Goal: Task Accomplishment & Management: Complete application form

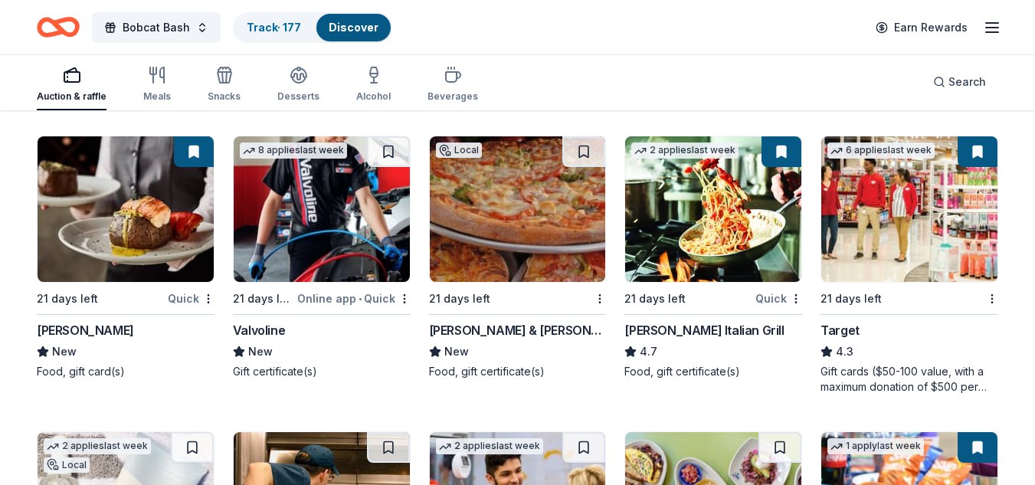
scroll to position [7786, 0]
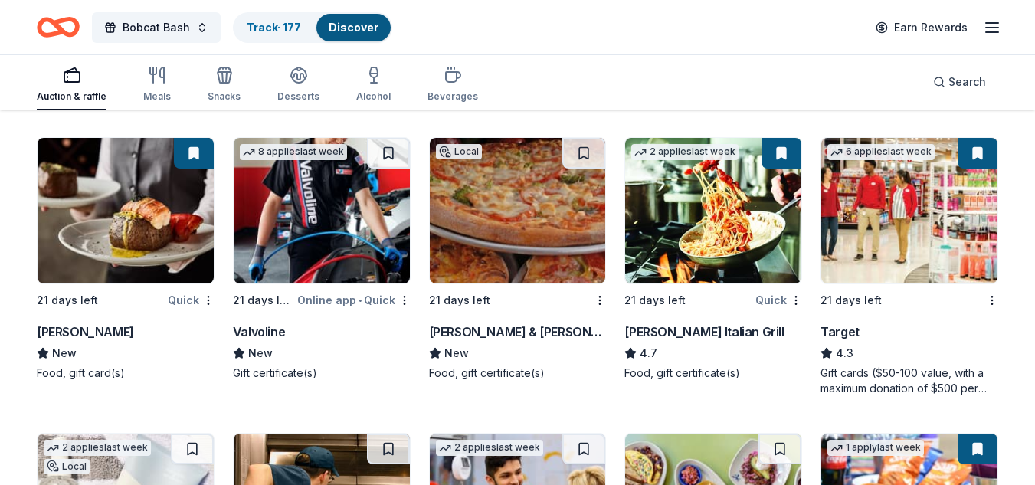
click at [872, 254] on img at bounding box center [909, 211] width 176 height 146
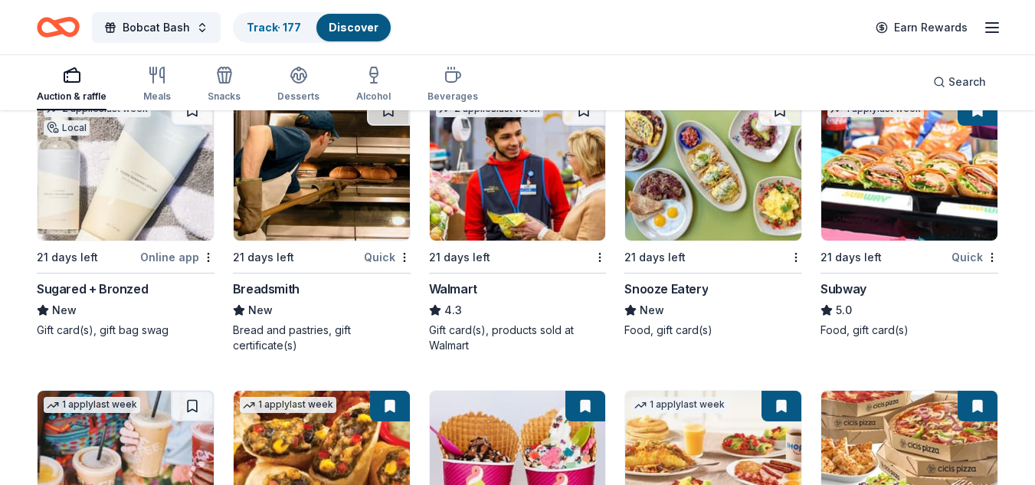
scroll to position [8131, 0]
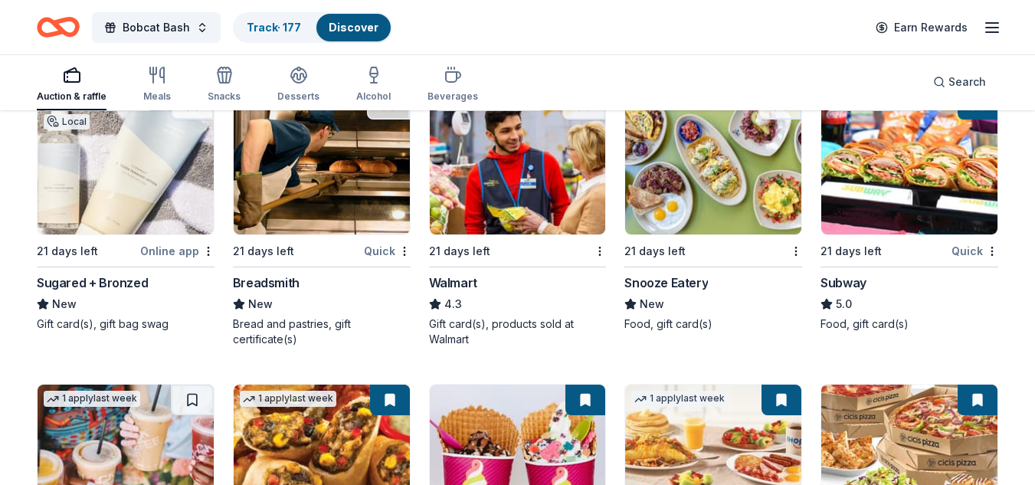
click at [101, 184] on img at bounding box center [126, 162] width 176 height 146
click at [126, 287] on div "Sugared + Bronzed" at bounding box center [92, 282] width 111 height 18
click at [319, 180] on img at bounding box center [322, 162] width 176 height 146
click at [536, 199] on img at bounding box center [518, 162] width 176 height 146
click at [690, 154] on img at bounding box center [713, 162] width 176 height 146
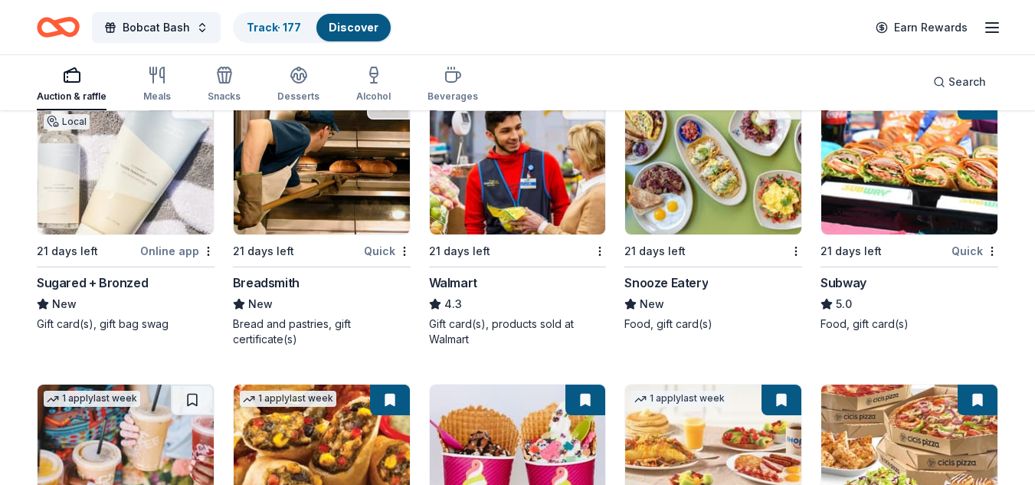
click at [889, 182] on img at bounding box center [909, 162] width 176 height 146
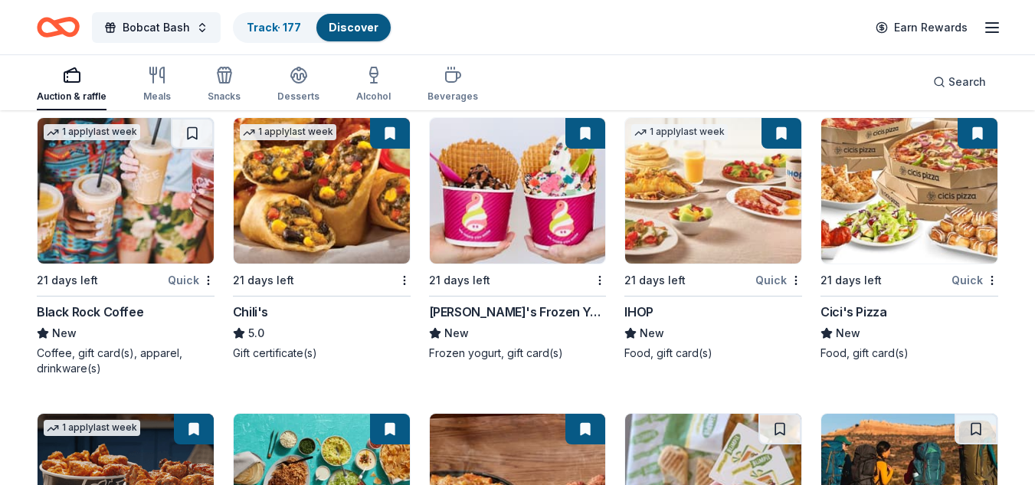
scroll to position [8410, 0]
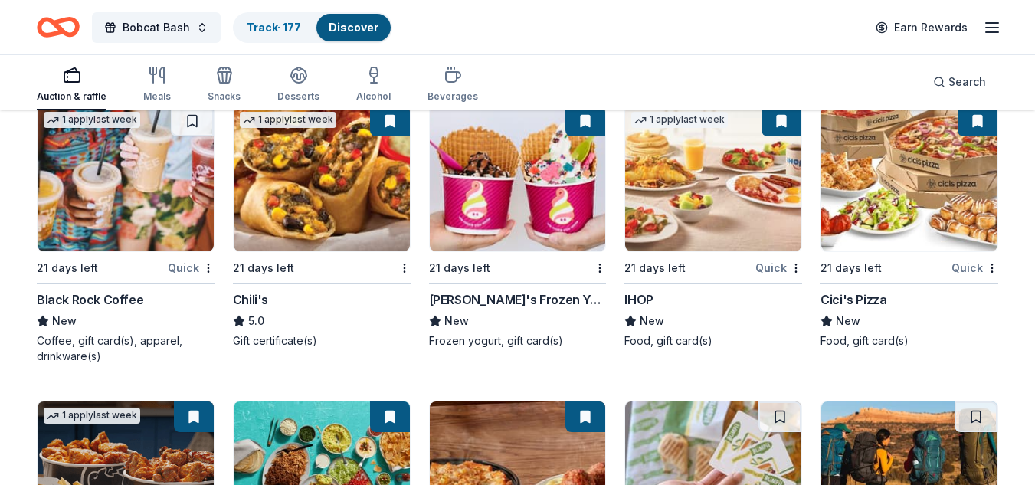
click at [149, 216] on img at bounding box center [126, 179] width 176 height 146
click at [308, 201] on img at bounding box center [322, 179] width 176 height 146
click at [473, 195] on img at bounding box center [518, 179] width 176 height 146
click at [716, 170] on img at bounding box center [713, 179] width 176 height 146
click at [927, 183] on img at bounding box center [909, 179] width 176 height 146
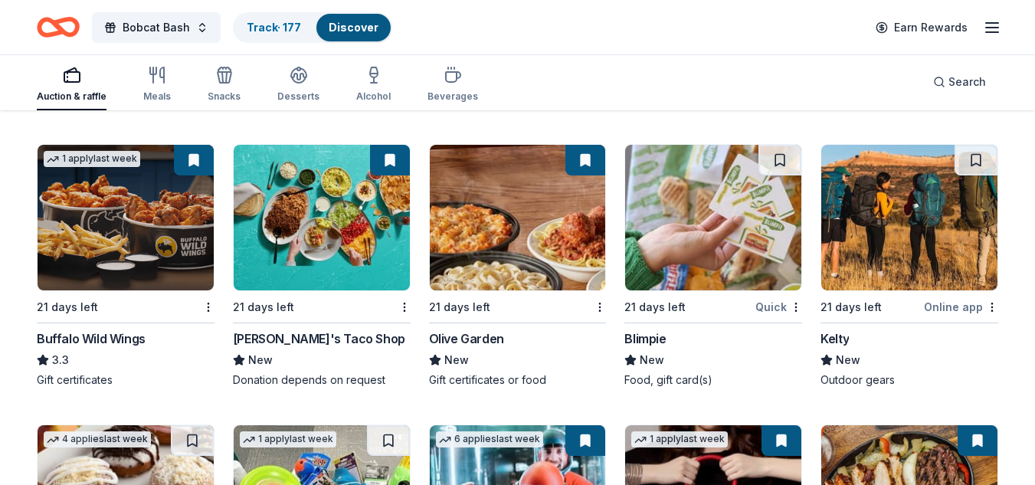
scroll to position [8680, 0]
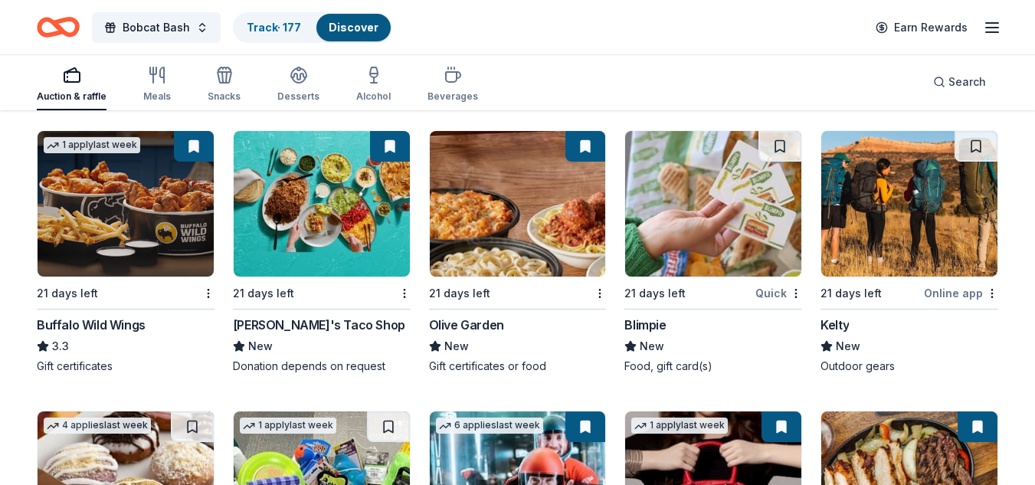
click at [127, 210] on img at bounding box center [126, 204] width 176 height 146
click at [529, 221] on img at bounding box center [518, 204] width 176 height 146
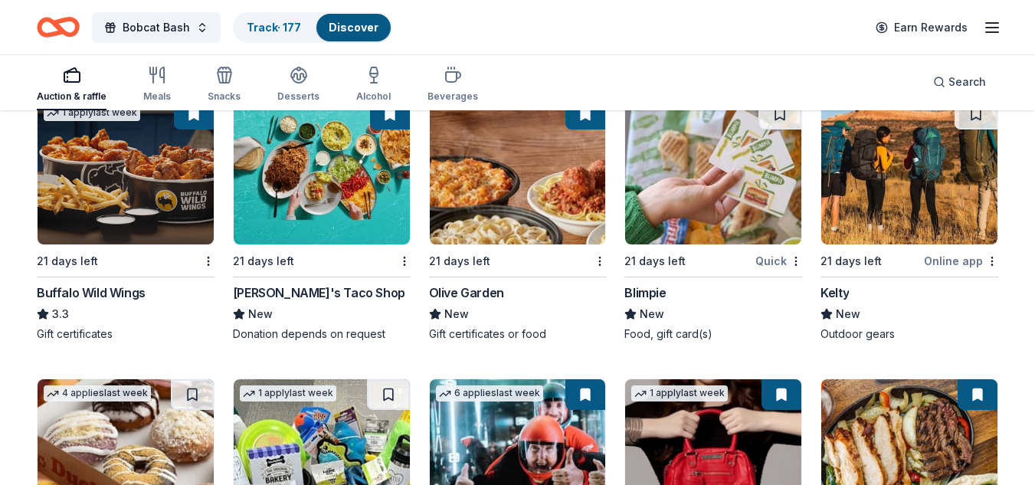
scroll to position [8699, 0]
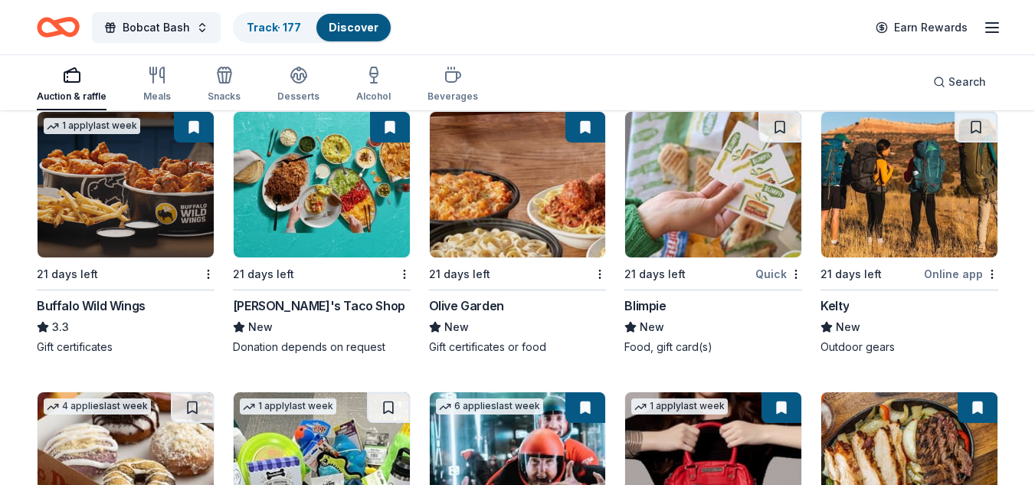
click at [905, 195] on img at bounding box center [909, 185] width 176 height 146
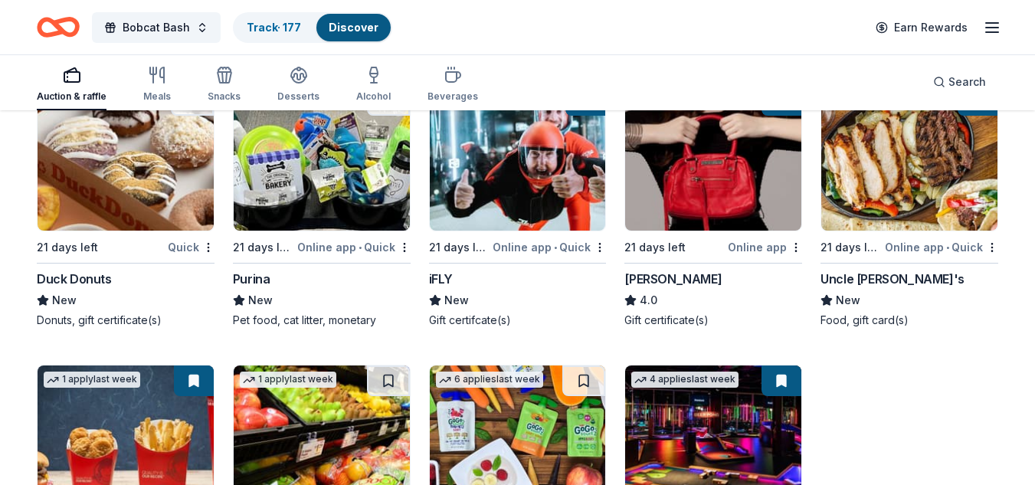
scroll to position [9007, 0]
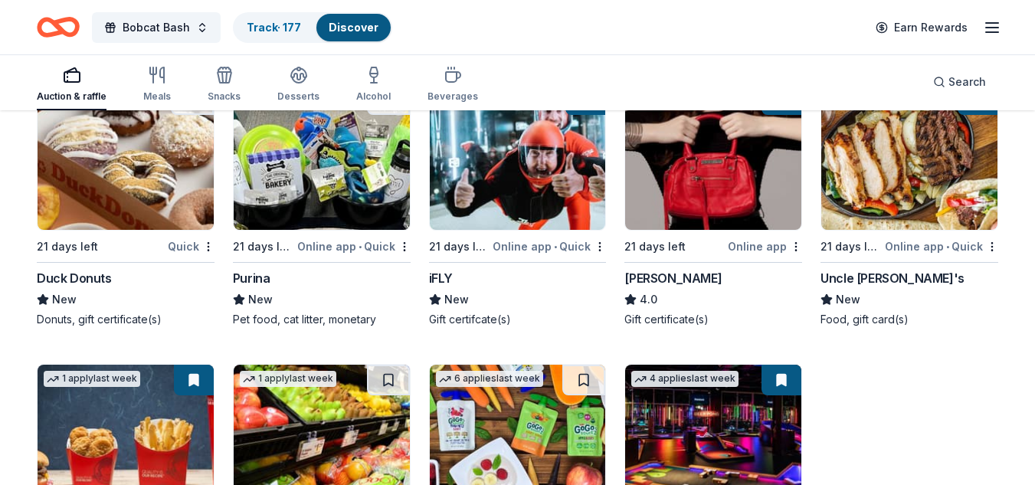
click at [116, 182] on img at bounding box center [126, 157] width 176 height 146
click at [329, 192] on img at bounding box center [322, 157] width 176 height 146
click at [522, 181] on img at bounding box center [518, 157] width 176 height 146
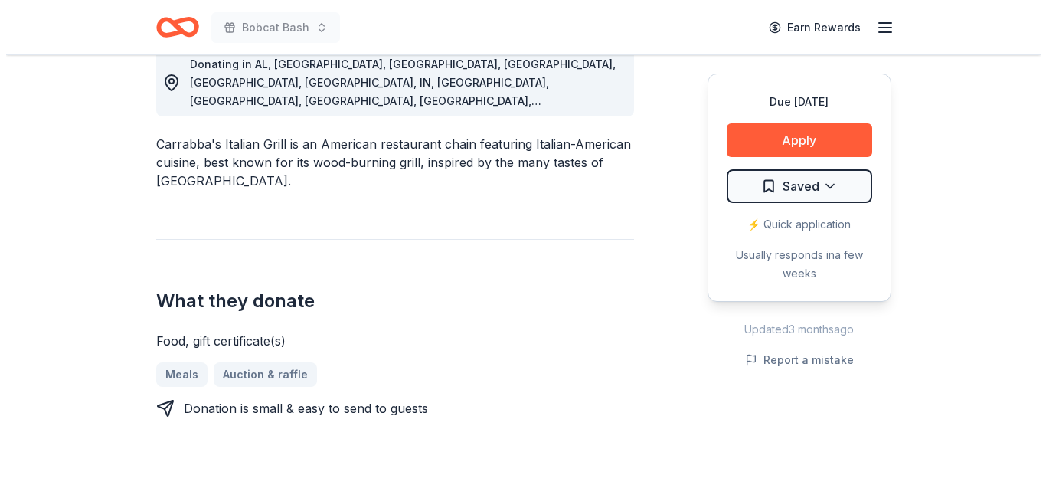
scroll to position [450, 0]
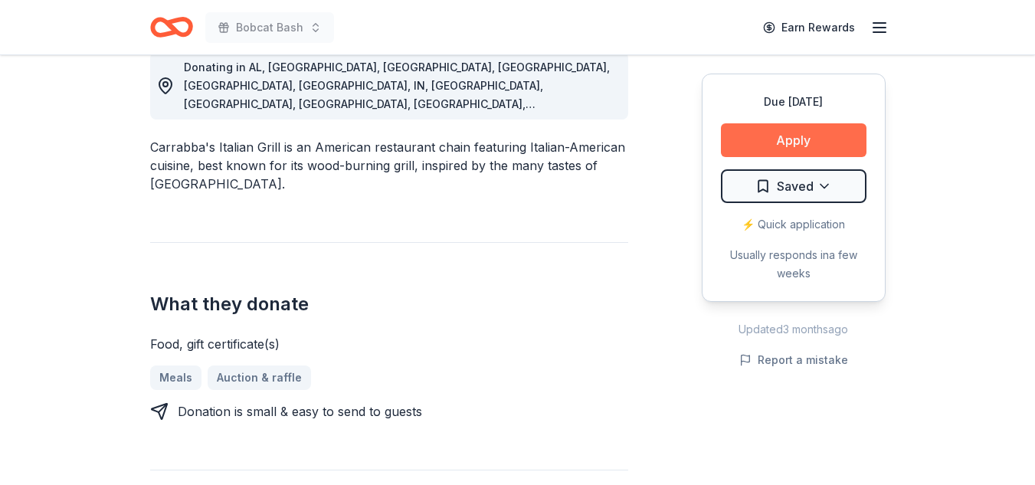
click at [824, 129] on button "Apply" at bounding box center [794, 140] width 146 height 34
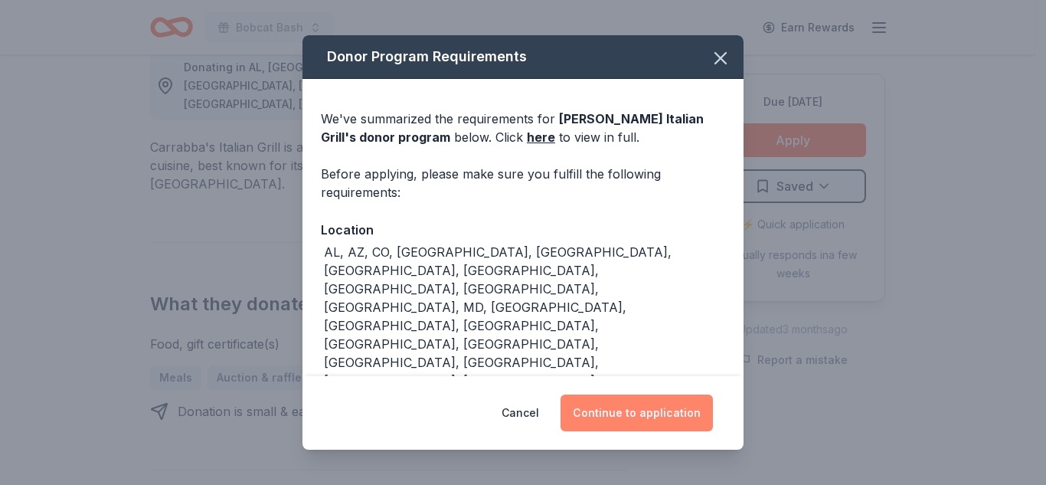
click at [636, 408] on button "Continue to application" at bounding box center [637, 412] width 152 height 37
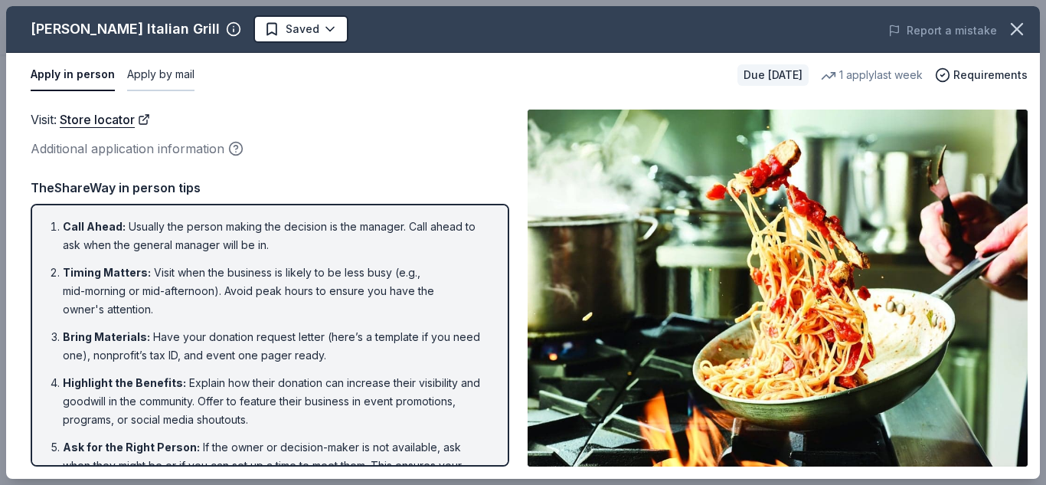
click at [172, 71] on button "Apply by mail" at bounding box center [160, 75] width 67 height 32
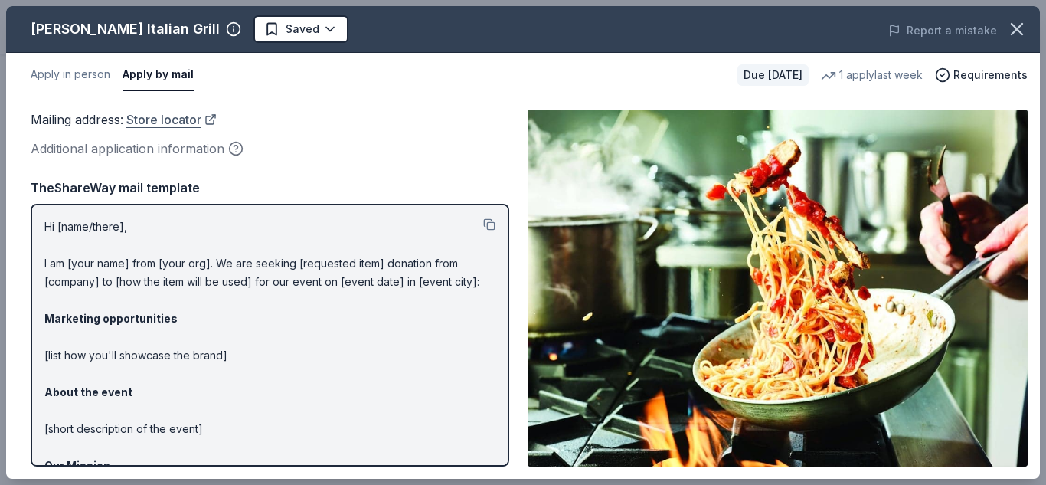
click at [165, 116] on link "Store locator" at bounding box center [171, 120] width 90 height 20
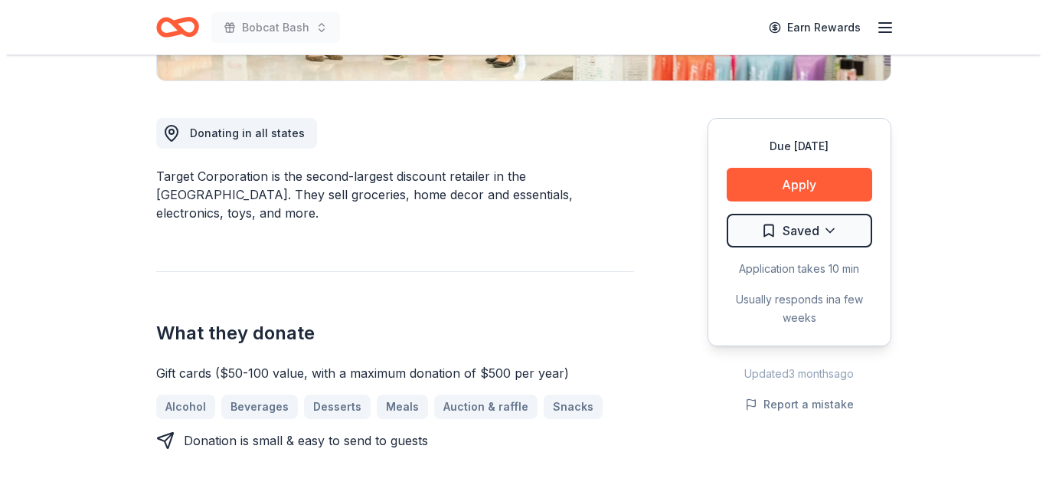
scroll to position [387, 0]
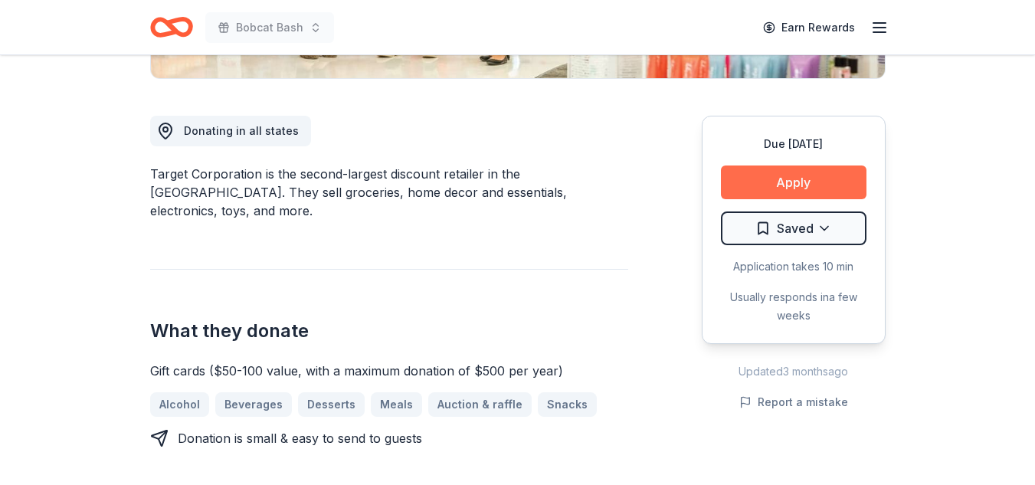
click at [800, 180] on button "Apply" at bounding box center [794, 182] width 146 height 34
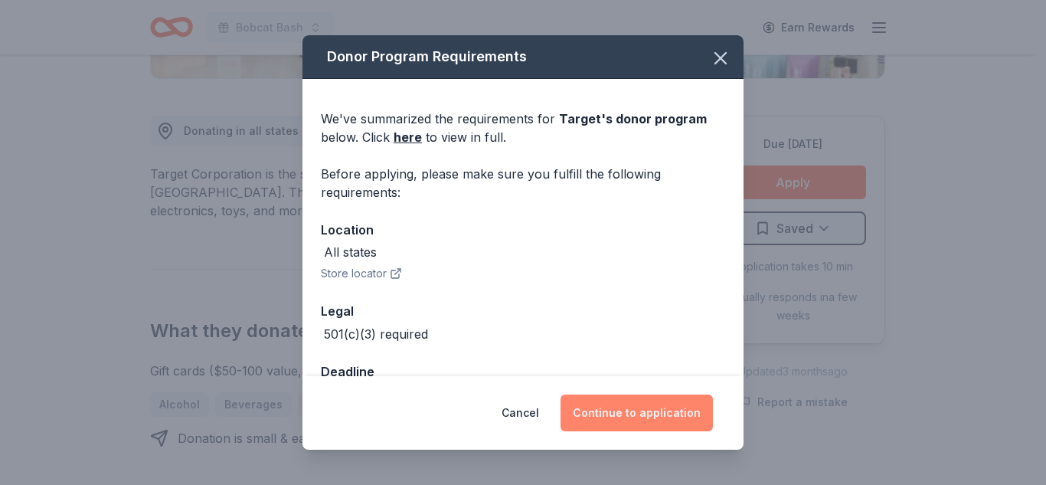
click at [655, 416] on button "Continue to application" at bounding box center [637, 412] width 152 height 37
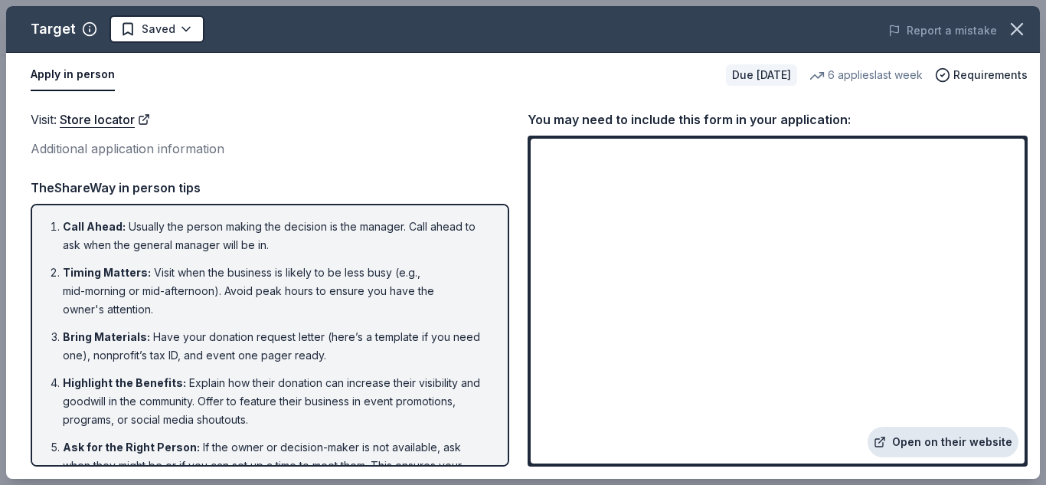
click at [920, 438] on link "Open on their website" at bounding box center [943, 442] width 151 height 31
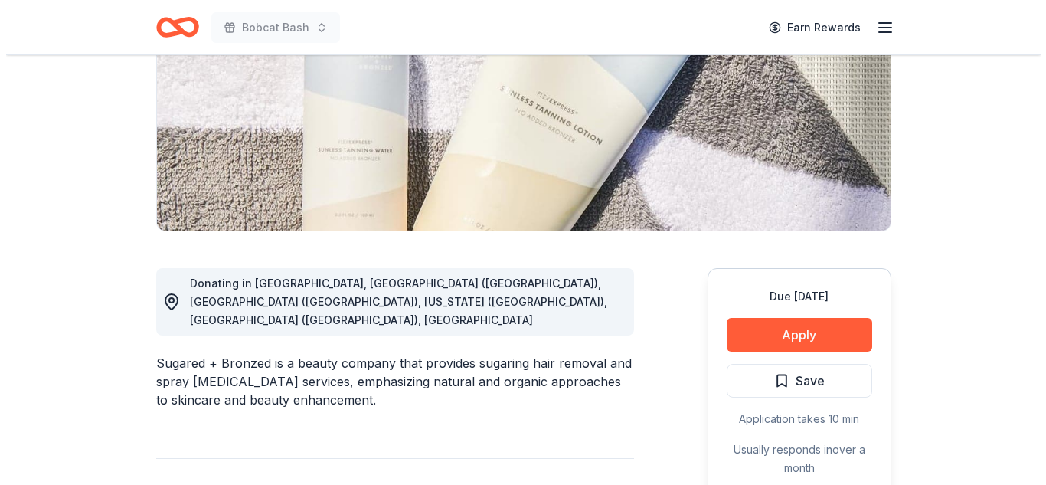
scroll to position [235, 0]
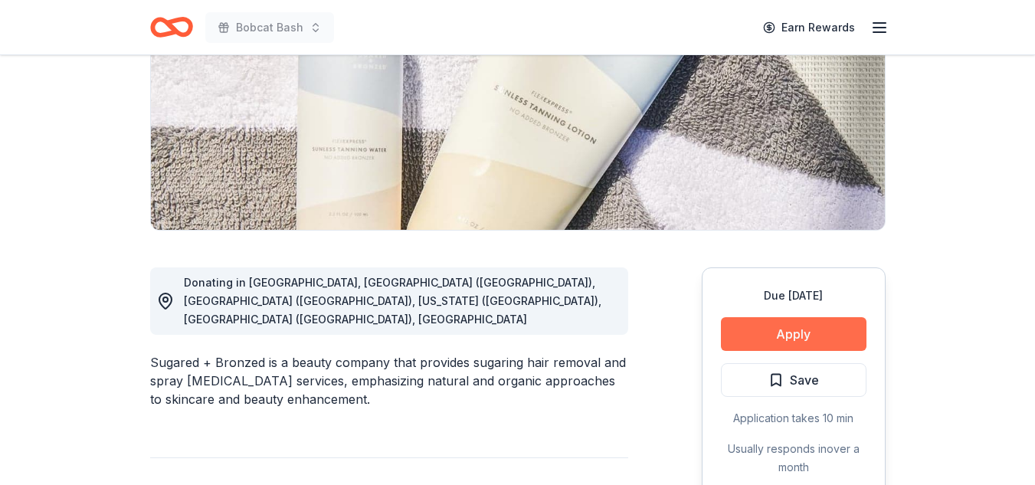
click at [823, 335] on button "Apply" at bounding box center [794, 334] width 146 height 34
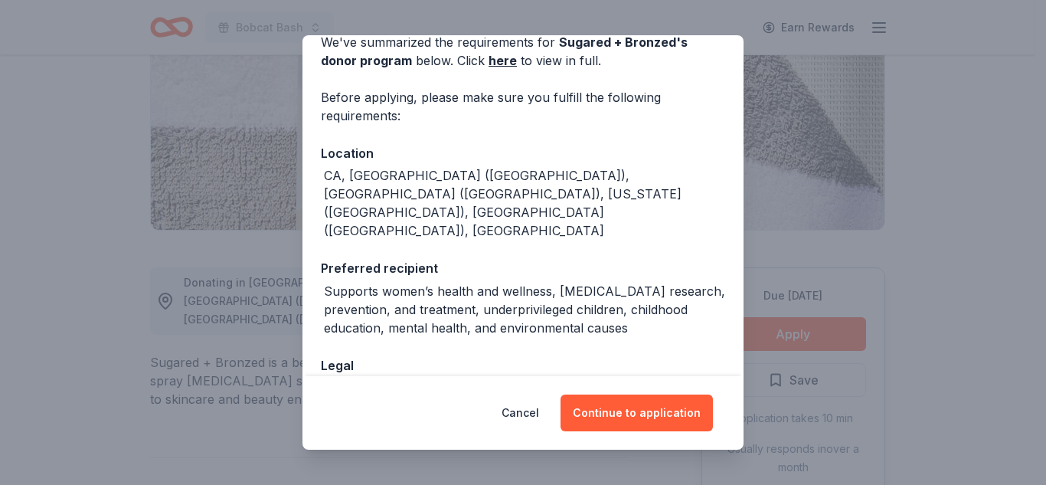
scroll to position [101, 0]
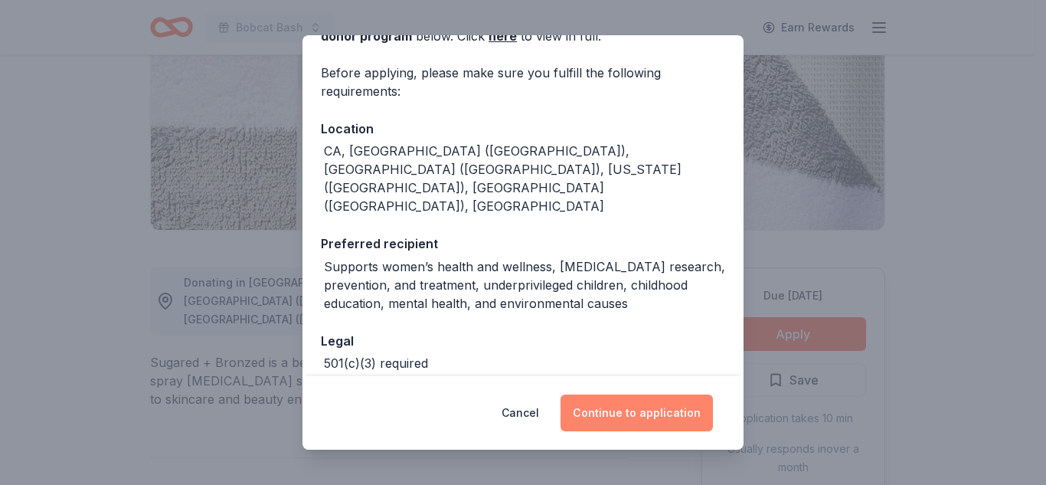
click at [624, 405] on button "Continue to application" at bounding box center [637, 412] width 152 height 37
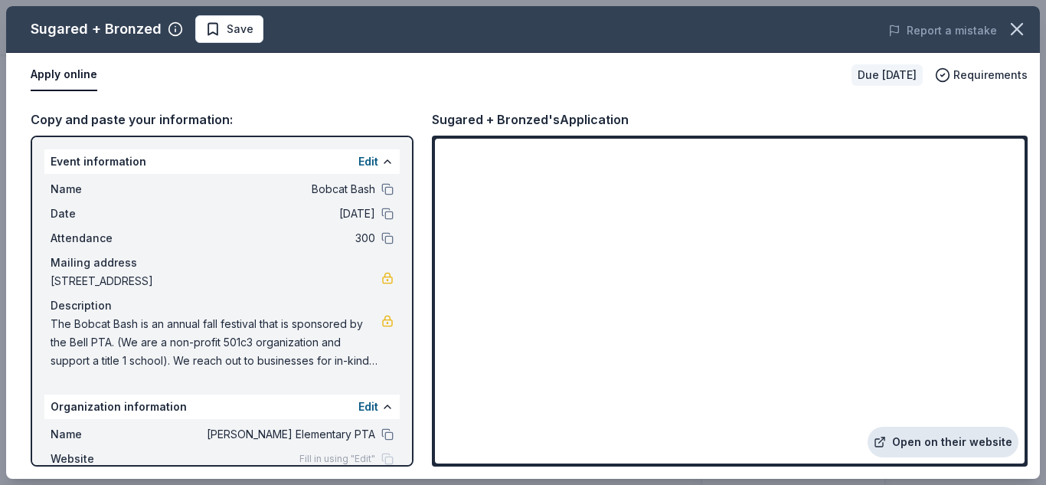
click at [902, 447] on link "Open on their website" at bounding box center [943, 442] width 151 height 31
click at [937, 446] on link "Open on their website" at bounding box center [943, 442] width 151 height 31
click at [41, 72] on button "Apply online" at bounding box center [64, 75] width 67 height 32
click at [67, 70] on button "Apply online" at bounding box center [64, 75] width 67 height 32
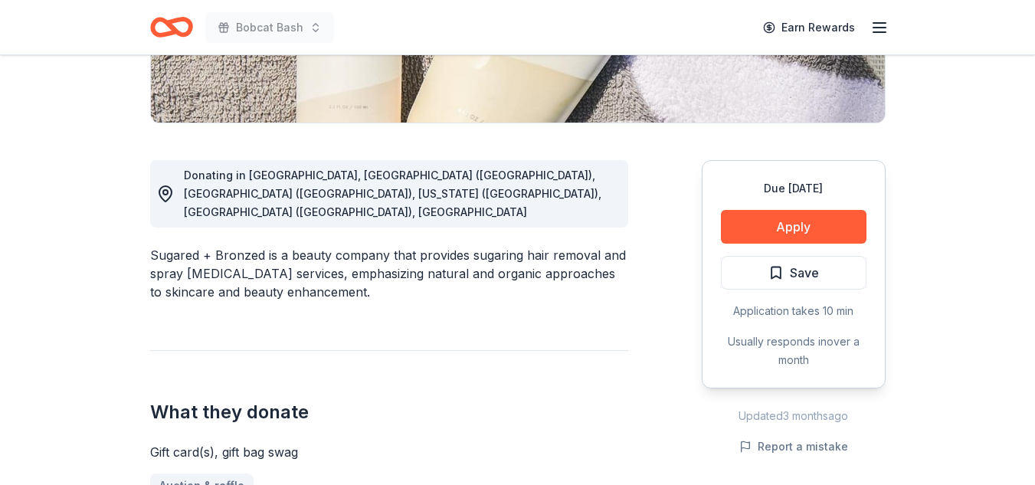
scroll to position [343, 0]
click at [525, 184] on div "Donating in CA, Miami (FL), Brooklyn (NY), New York (NY), Philadelphia (PA), TX" at bounding box center [389, 192] width 478 height 67
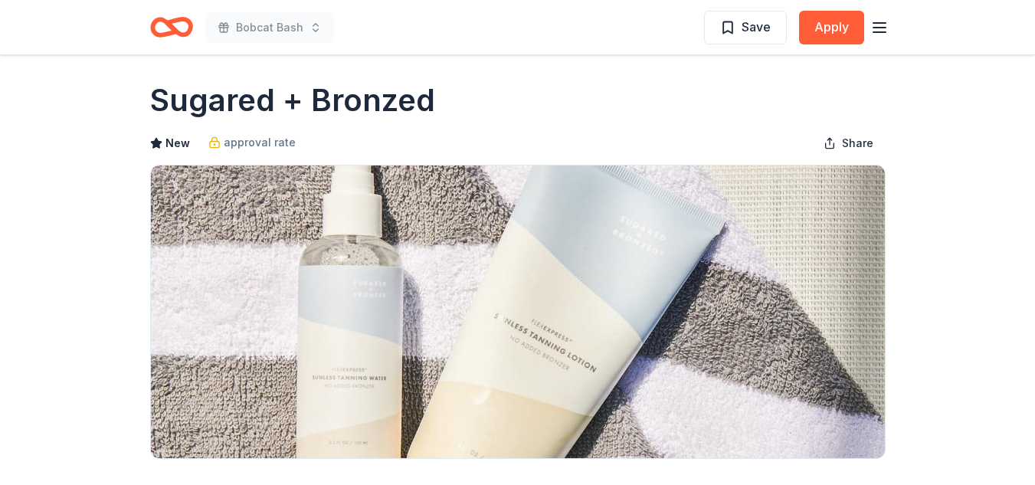
scroll to position [0, 0]
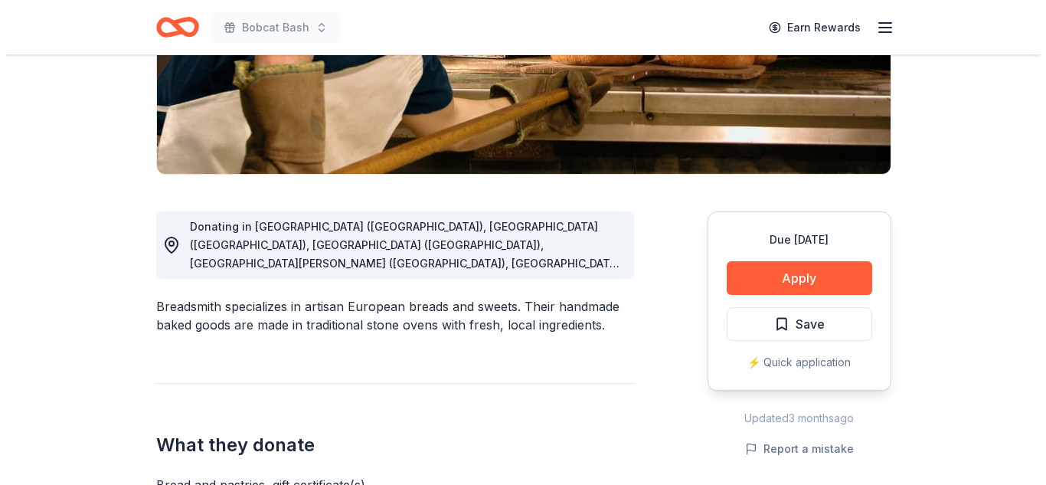
scroll to position [295, 0]
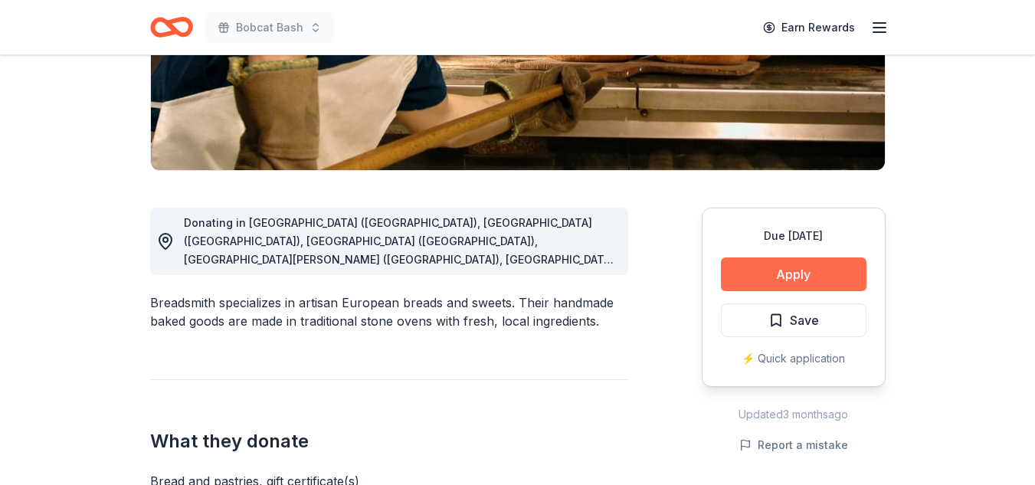
click at [826, 286] on button "Apply" at bounding box center [794, 274] width 146 height 34
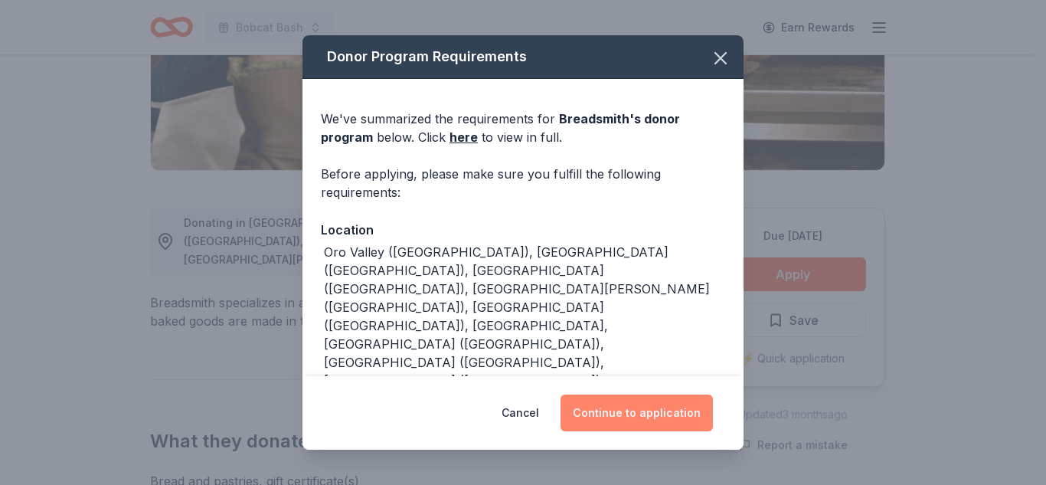
click at [681, 418] on button "Continue to application" at bounding box center [637, 412] width 152 height 37
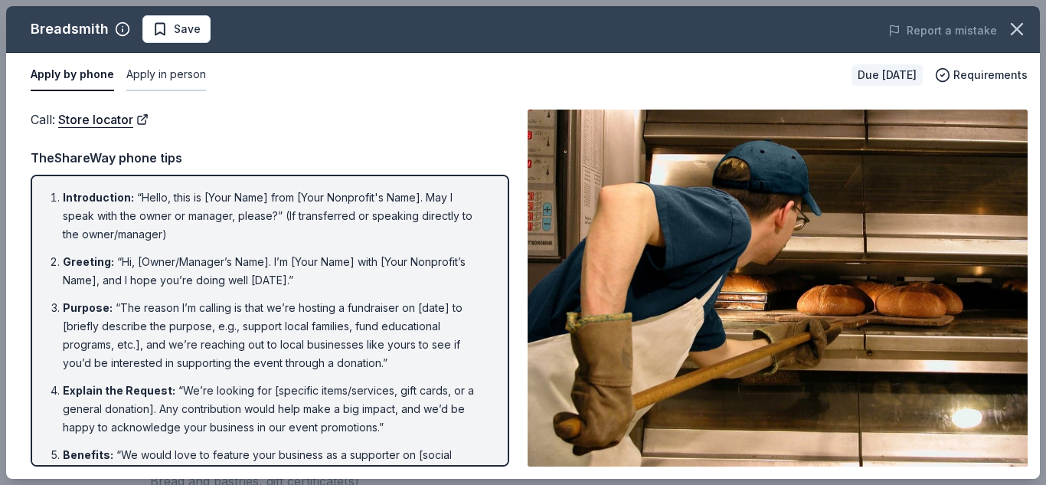
click at [177, 75] on button "Apply in person" at bounding box center [166, 75] width 80 height 32
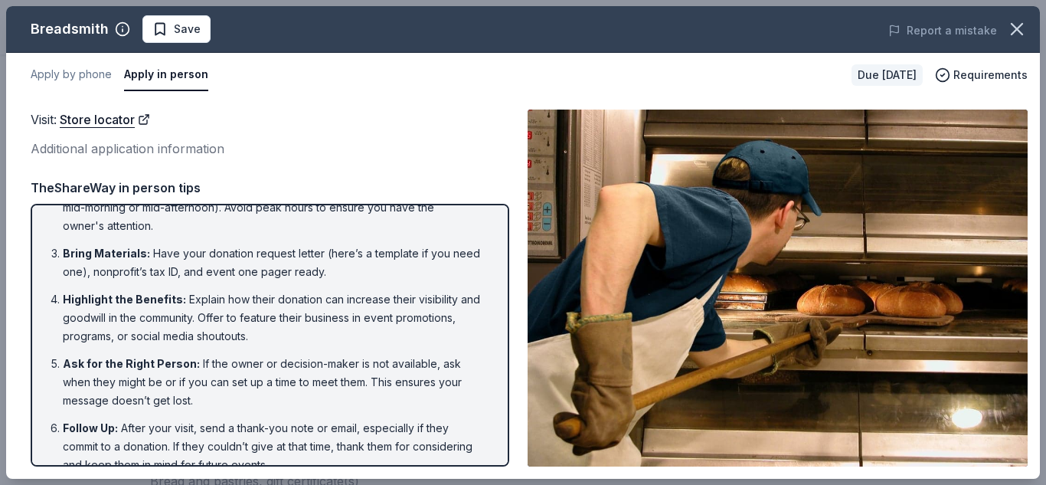
scroll to position [68, 0]
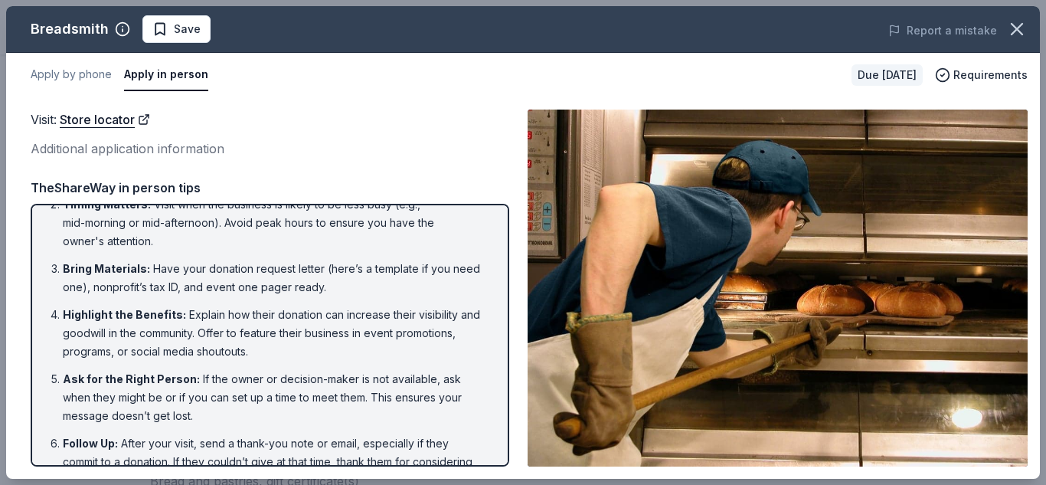
click at [168, 82] on button "Apply in person" at bounding box center [166, 75] width 84 height 32
click at [64, 145] on div "Additional application information" at bounding box center [270, 149] width 479 height 20
click at [78, 123] on link "Store locator" at bounding box center [105, 120] width 90 height 20
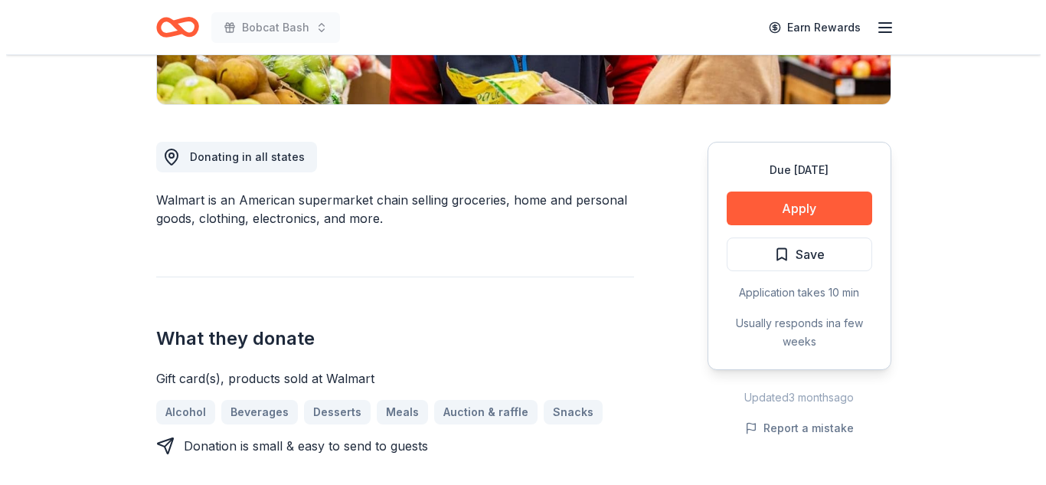
scroll to position [362, 0]
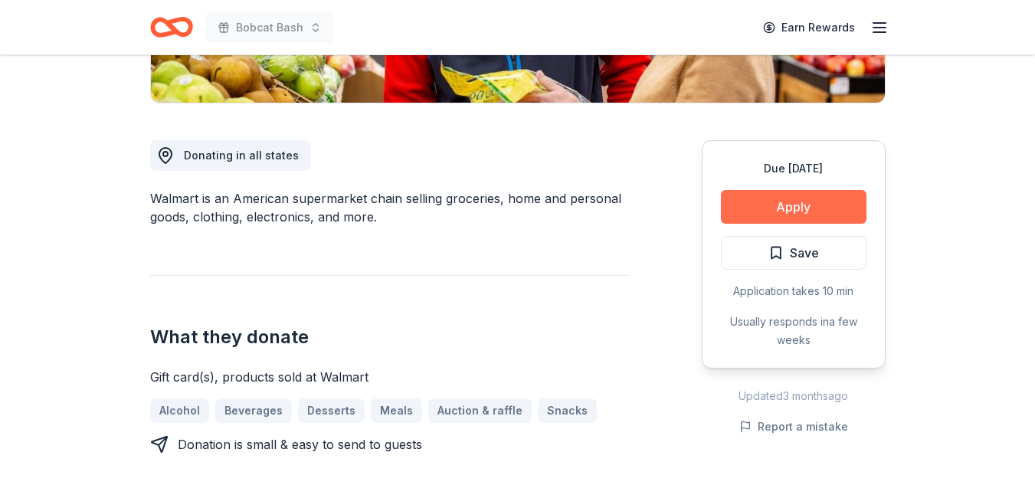
click at [820, 207] on button "Apply" at bounding box center [794, 207] width 146 height 34
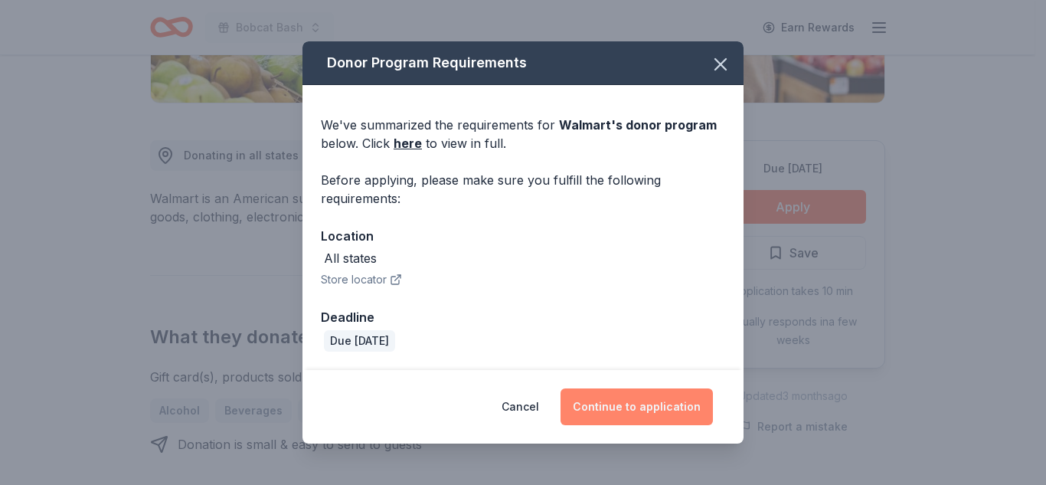
click at [631, 408] on button "Continue to application" at bounding box center [637, 406] width 152 height 37
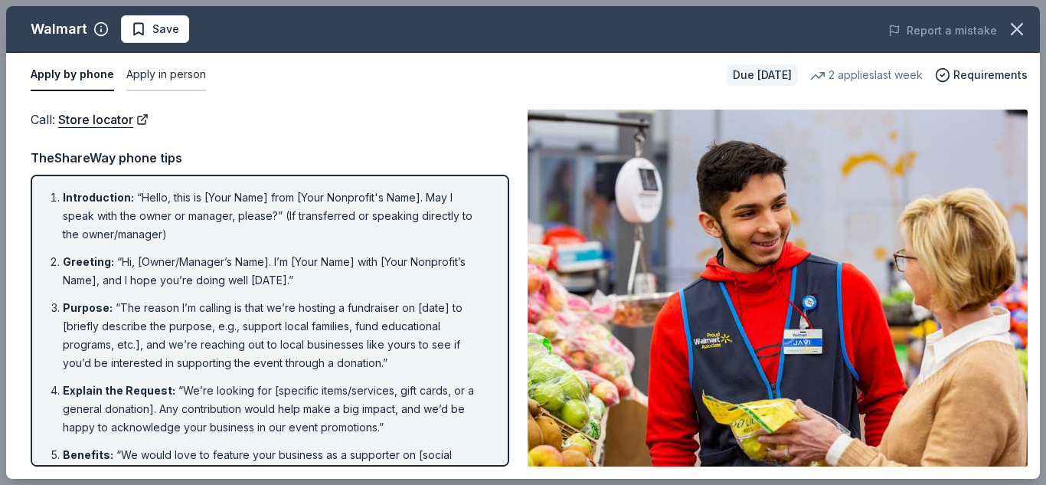
click at [172, 75] on button "Apply in person" at bounding box center [166, 75] width 80 height 32
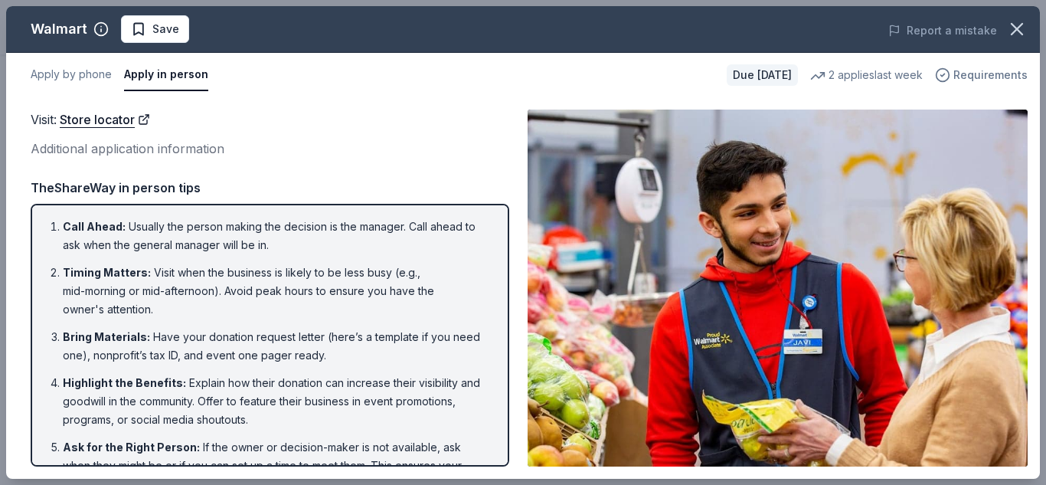
click at [951, 74] on icon "button" at bounding box center [942, 74] width 15 height 15
click at [371, 108] on div "Visit : Store locator Additional application information Visit : Store locator …" at bounding box center [523, 287] width 1034 height 381
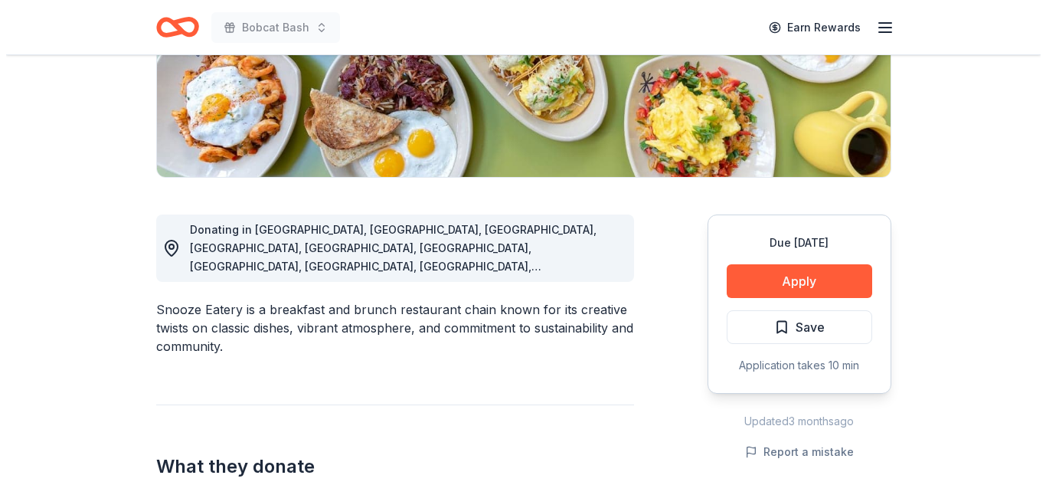
scroll to position [291, 0]
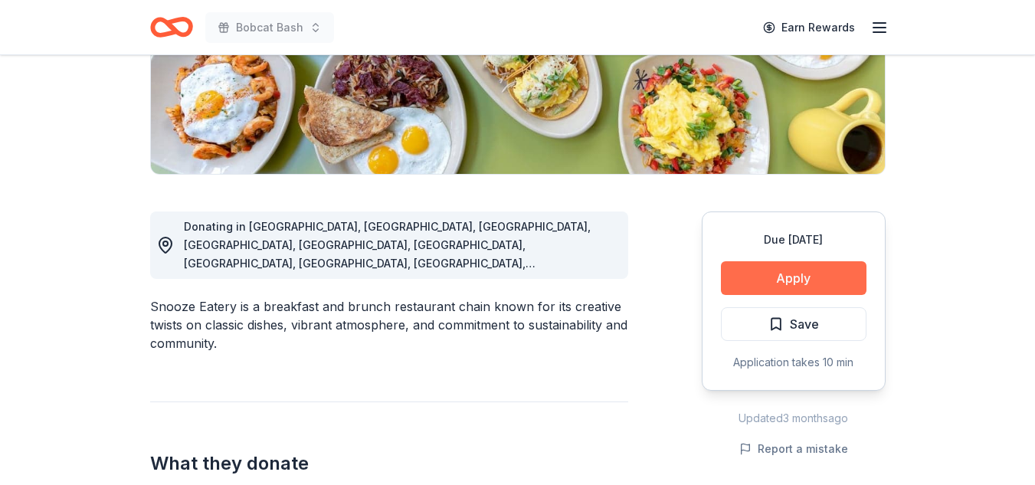
click at [819, 277] on button "Apply" at bounding box center [794, 278] width 146 height 34
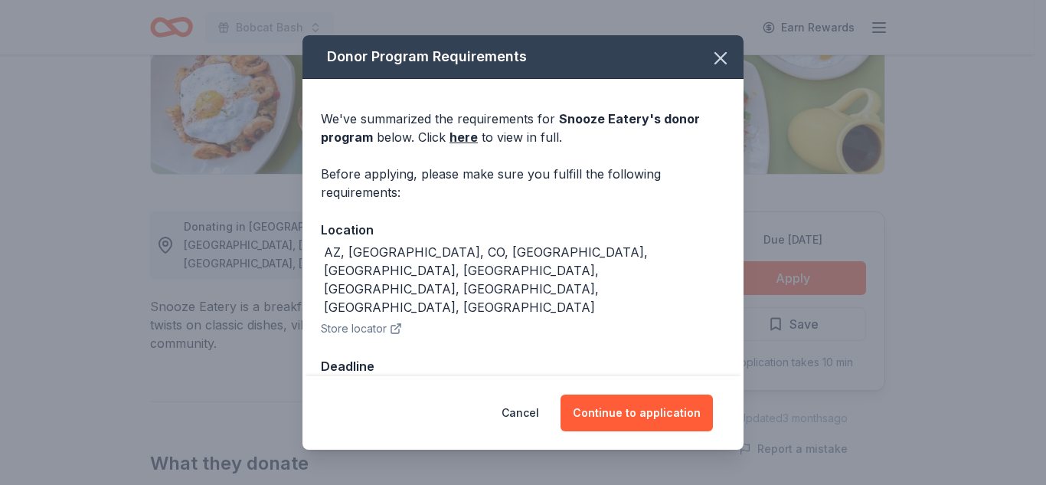
click at [387, 319] on button "Store locator" at bounding box center [361, 328] width 81 height 18
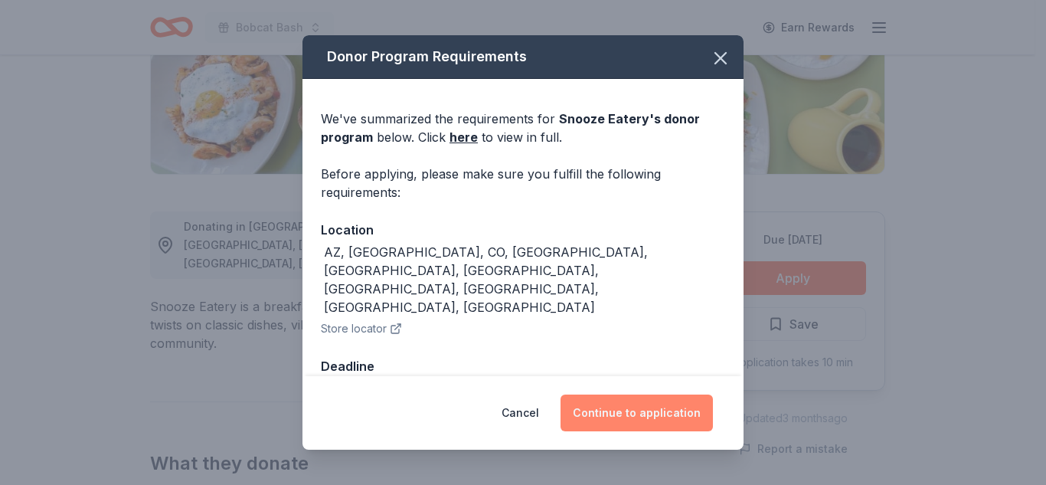
click at [621, 395] on button "Continue to application" at bounding box center [637, 412] width 152 height 37
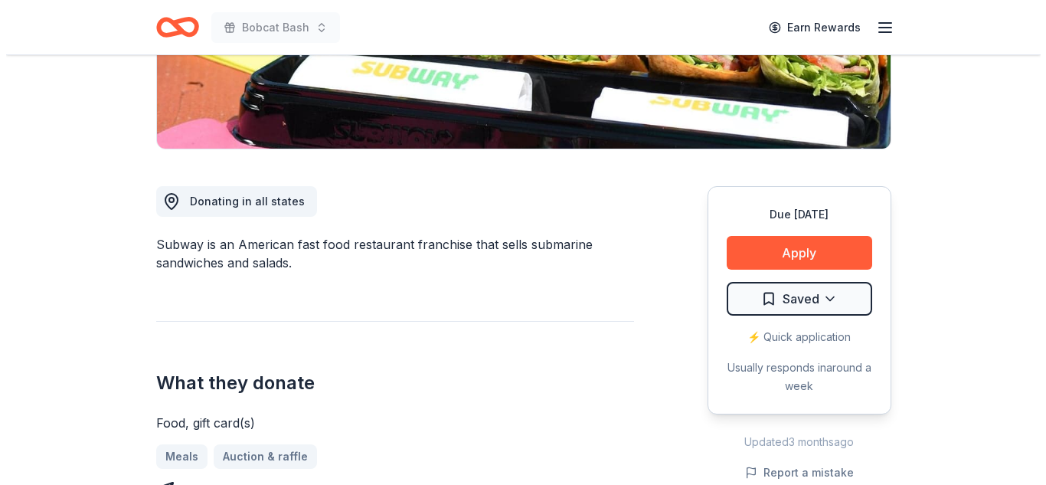
scroll to position [322, 0]
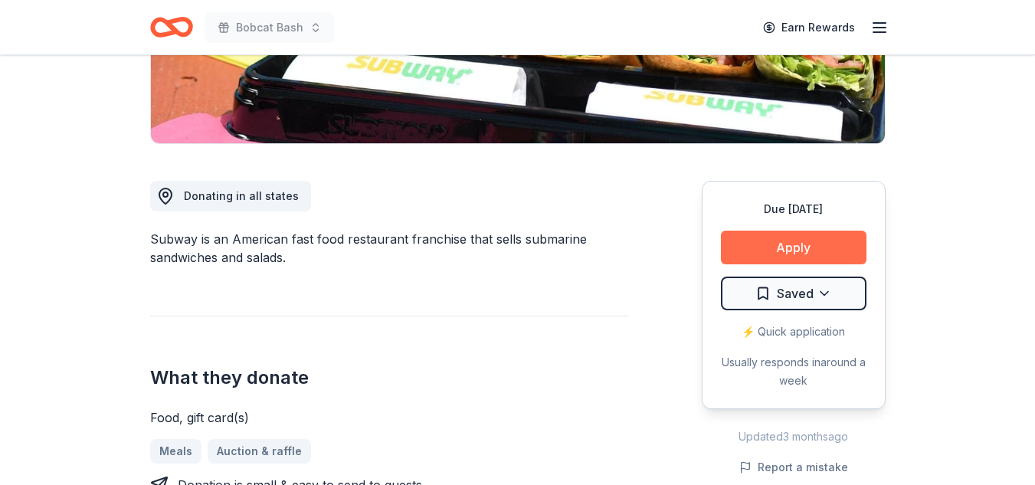
click at [815, 257] on button "Apply" at bounding box center [794, 248] width 146 height 34
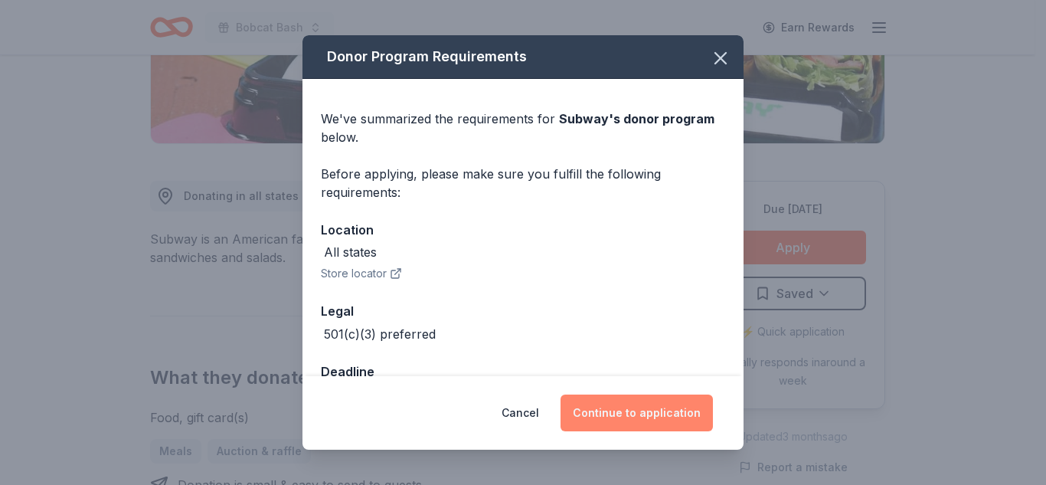
click at [677, 412] on button "Continue to application" at bounding box center [637, 412] width 152 height 37
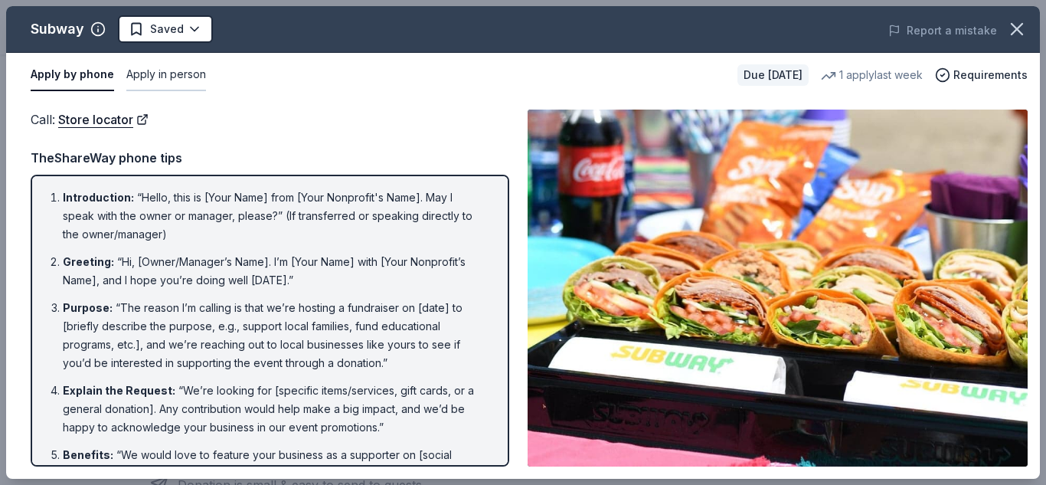
click at [142, 73] on button "Apply in person" at bounding box center [166, 75] width 80 height 32
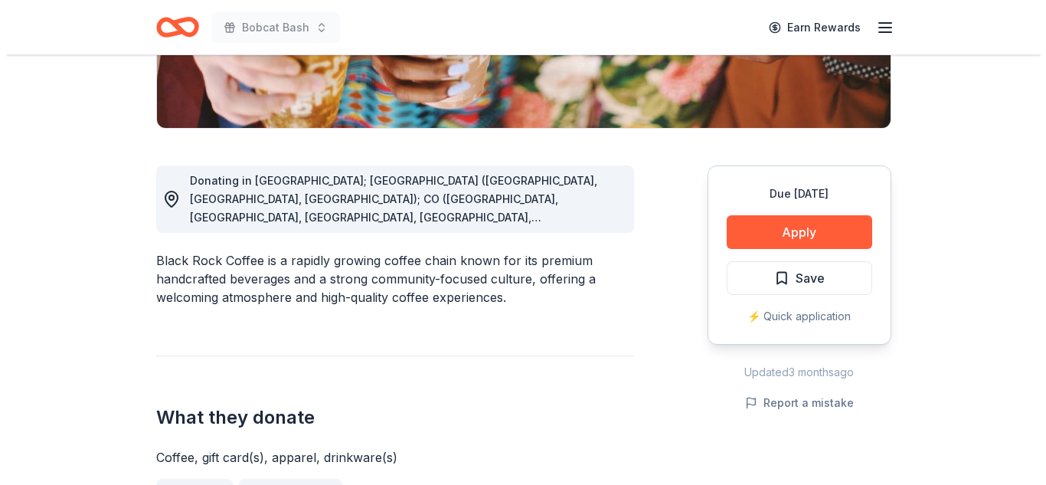
scroll to position [379, 0]
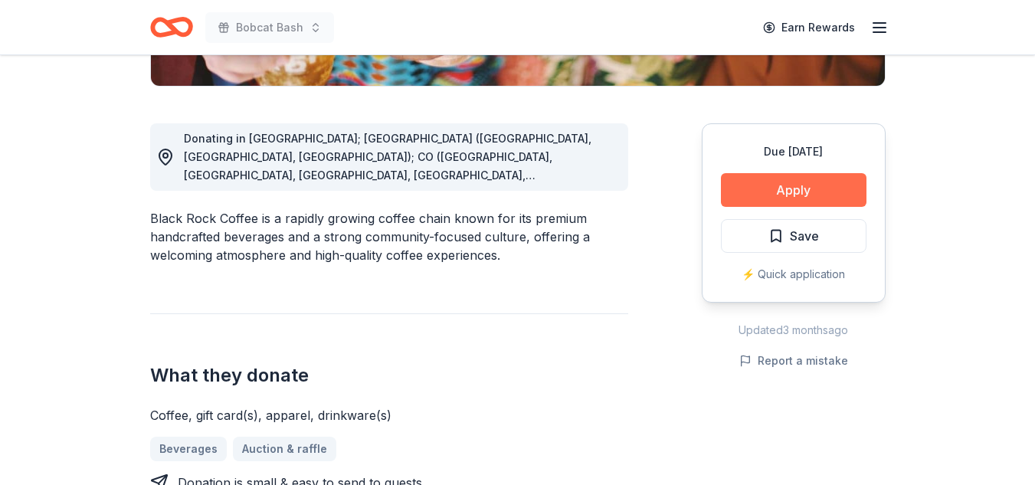
click at [828, 178] on button "Apply" at bounding box center [794, 190] width 146 height 34
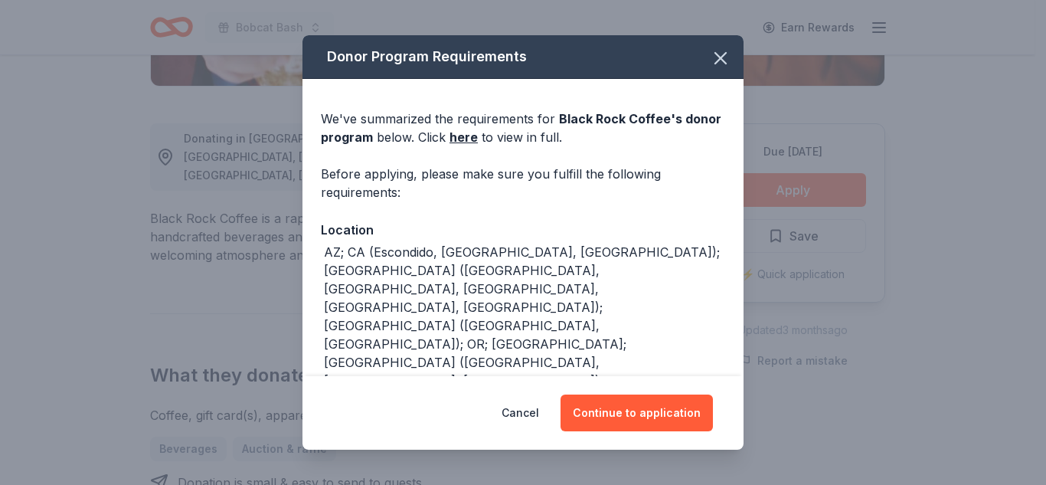
scroll to position [25, 0]
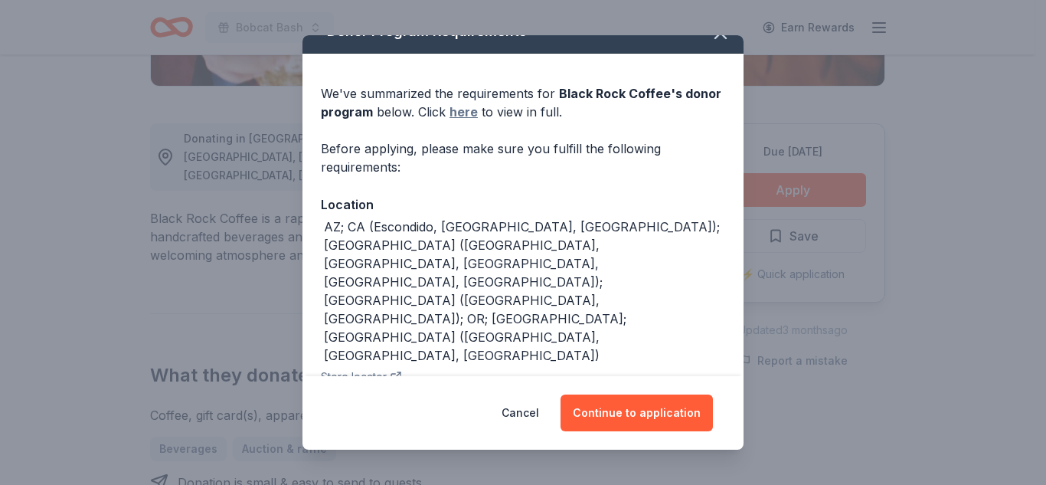
click at [454, 105] on link "here" at bounding box center [464, 112] width 28 height 18
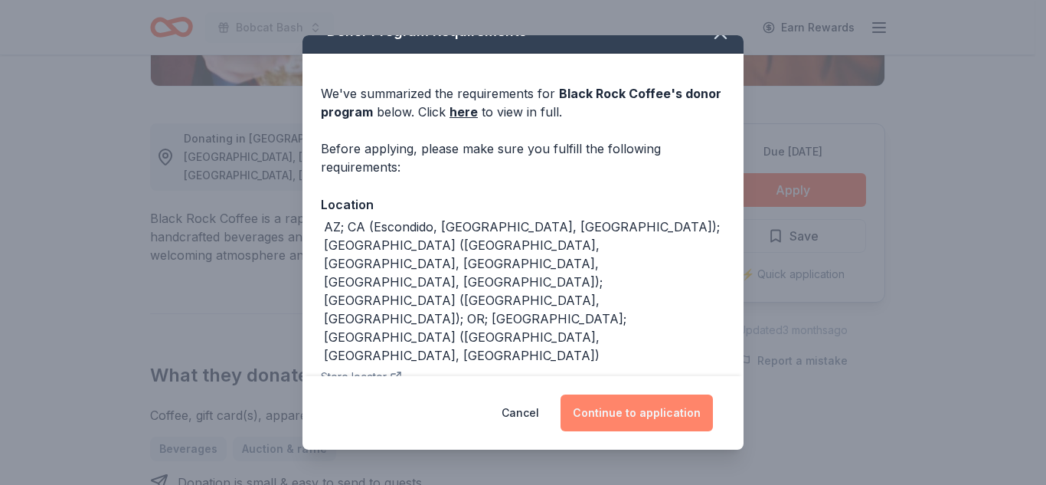
click at [679, 411] on button "Continue to application" at bounding box center [637, 412] width 152 height 37
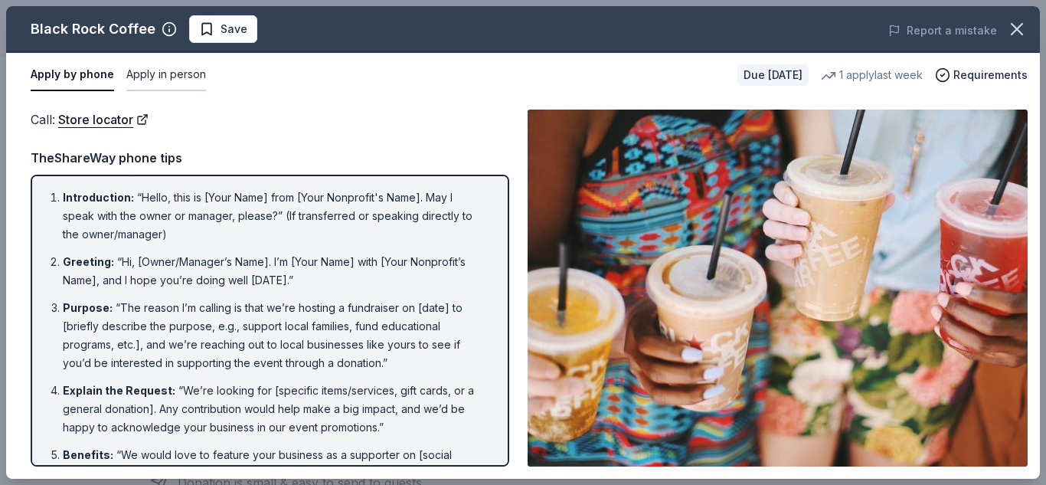
click at [173, 77] on button "Apply in person" at bounding box center [166, 75] width 80 height 32
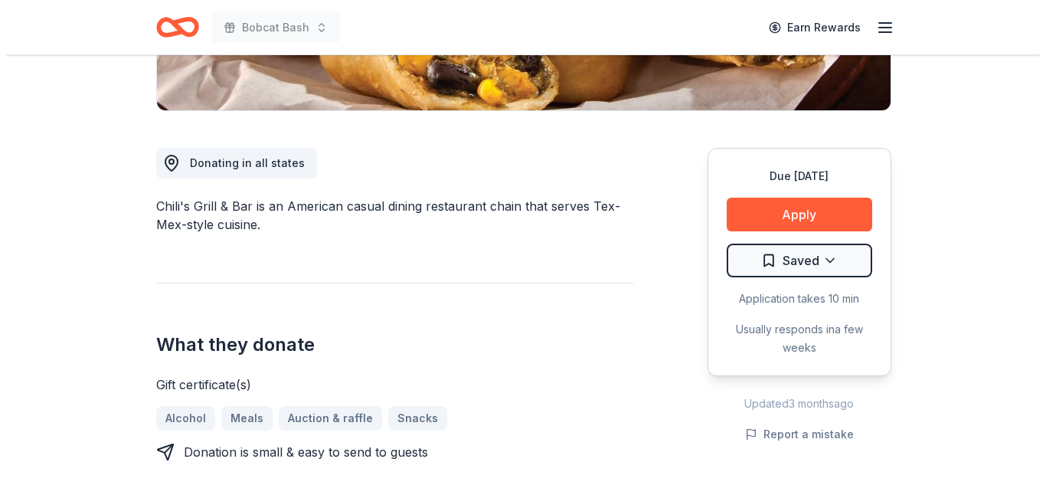
scroll to position [355, 0]
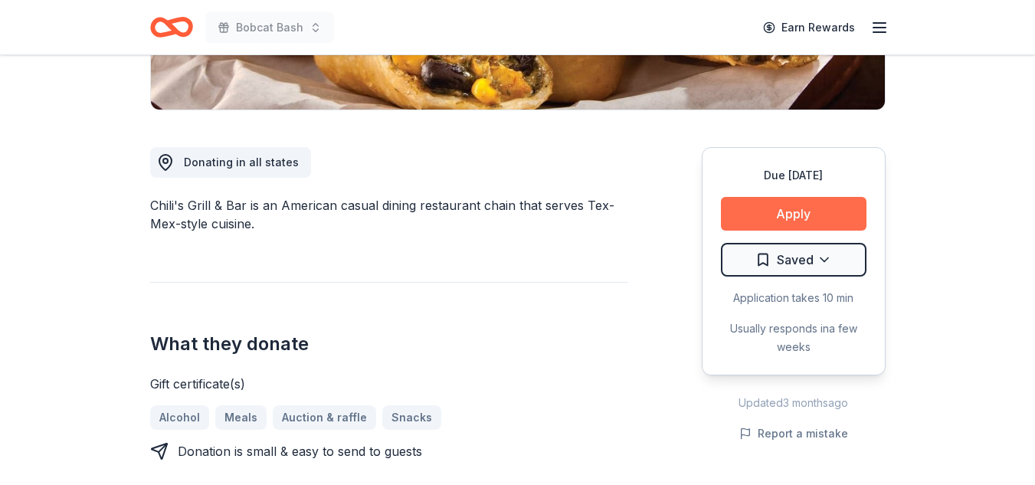
click at [777, 211] on button "Apply" at bounding box center [794, 214] width 146 height 34
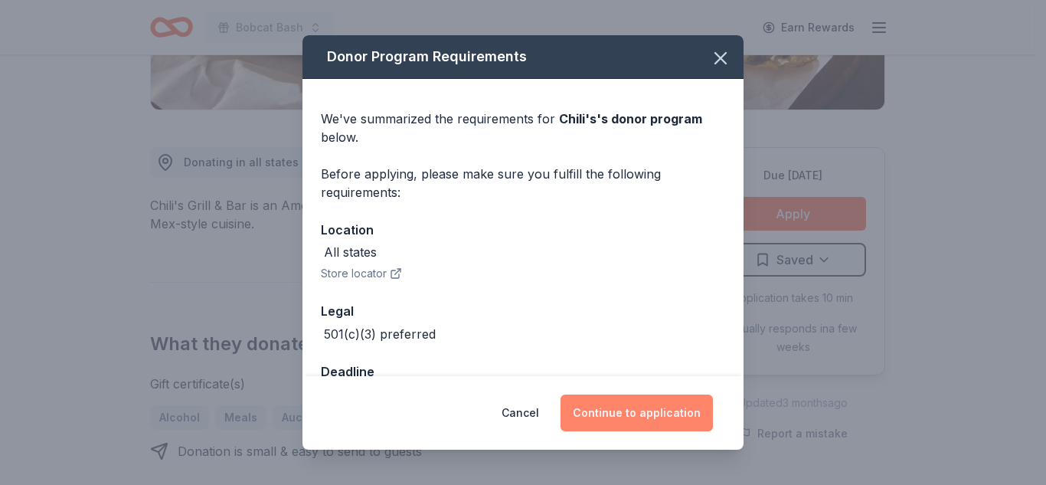
click at [621, 420] on button "Continue to application" at bounding box center [637, 412] width 152 height 37
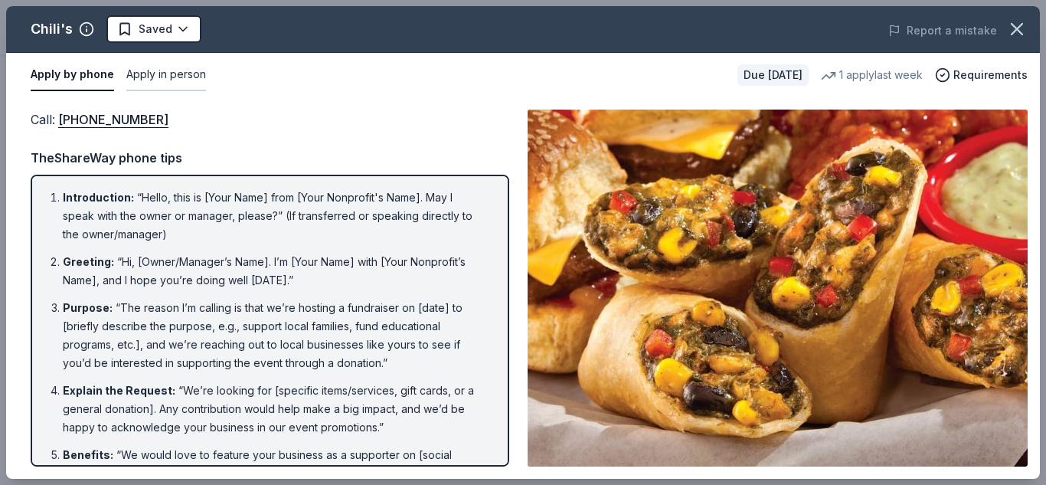
click at [163, 77] on button "Apply in person" at bounding box center [166, 75] width 80 height 32
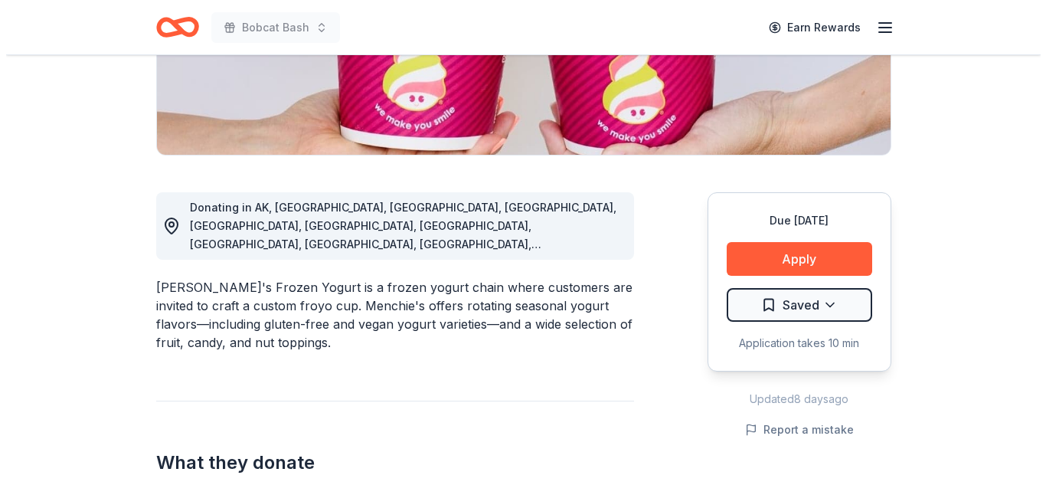
scroll to position [314, 0]
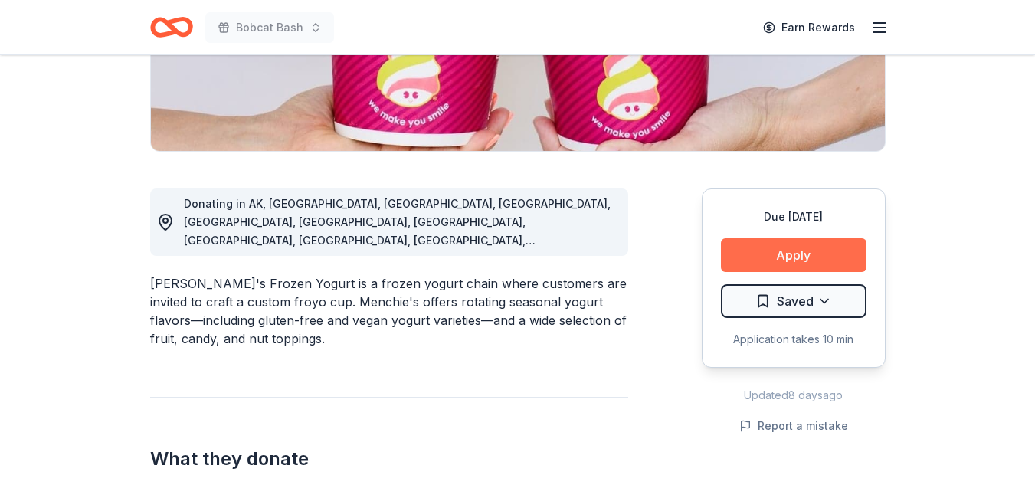
click at [820, 256] on button "Apply" at bounding box center [794, 255] width 146 height 34
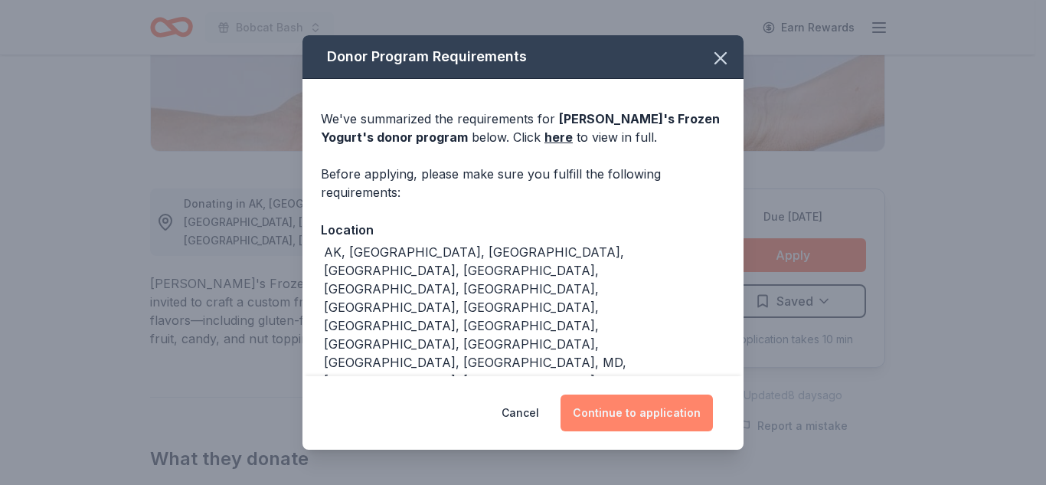
click at [691, 406] on button "Continue to application" at bounding box center [637, 412] width 152 height 37
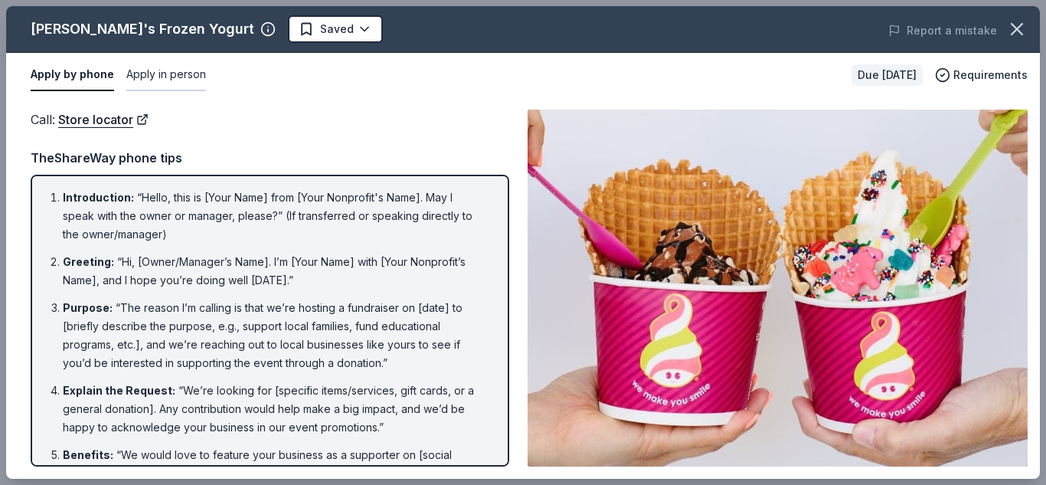
click at [181, 81] on button "Apply in person" at bounding box center [166, 75] width 80 height 32
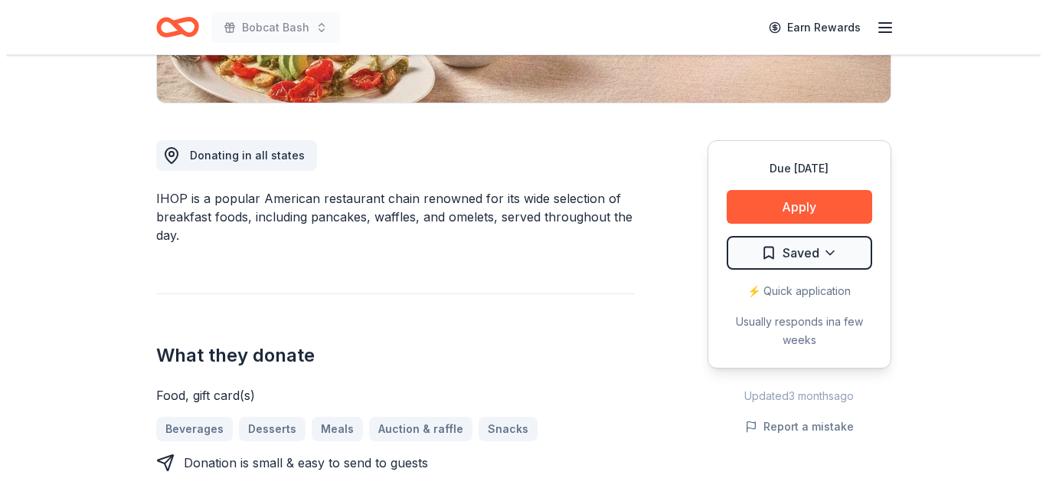
scroll to position [363, 0]
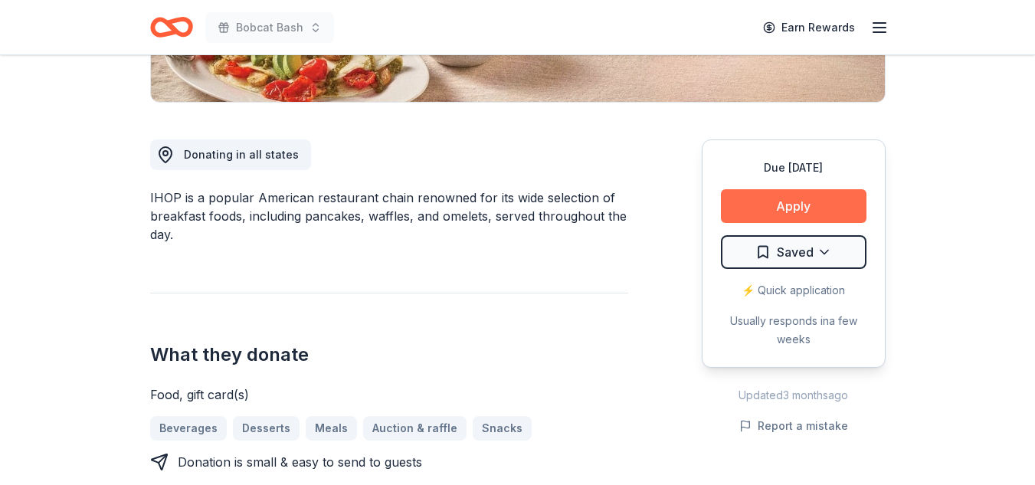
click at [829, 218] on button "Apply" at bounding box center [794, 206] width 146 height 34
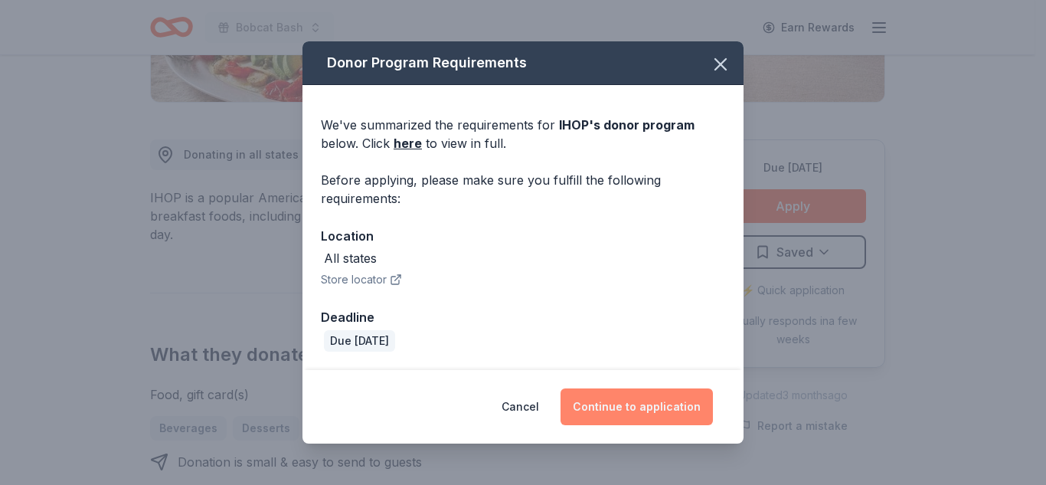
click at [692, 415] on button "Continue to application" at bounding box center [637, 406] width 152 height 37
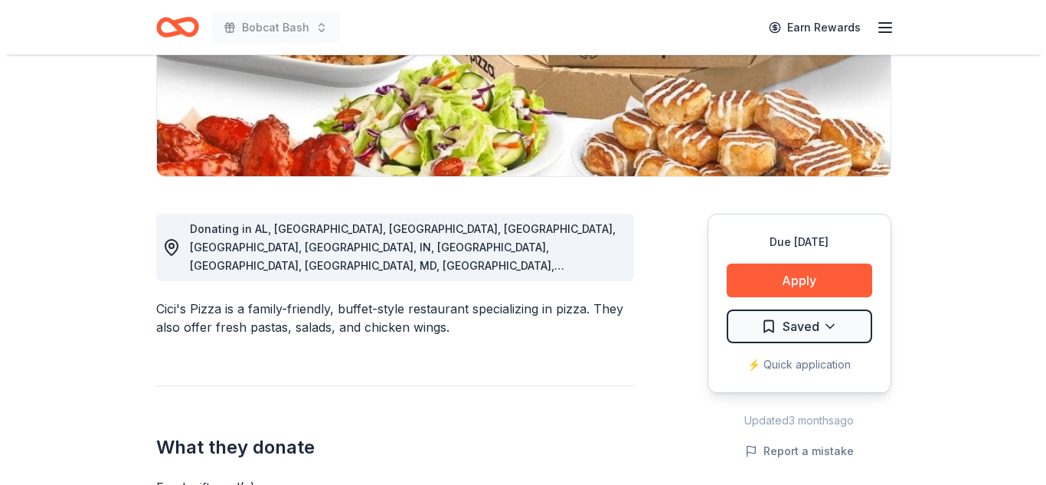
scroll to position [290, 0]
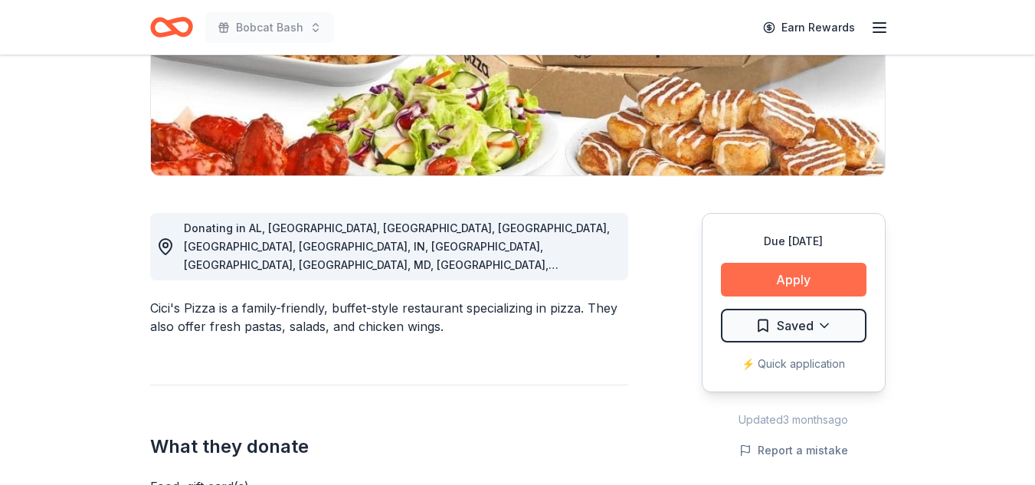
click at [814, 296] on button "Apply" at bounding box center [794, 280] width 146 height 34
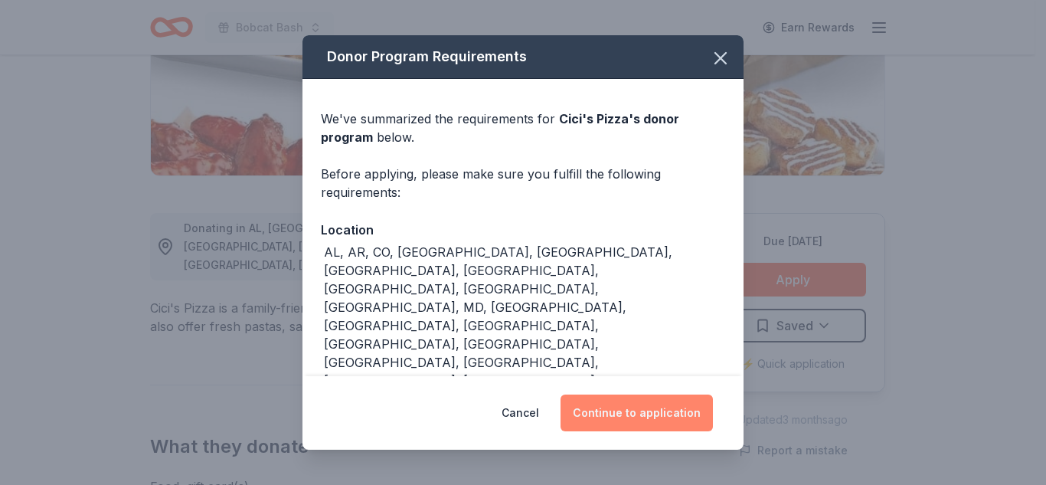
click at [686, 413] on button "Continue to application" at bounding box center [637, 412] width 152 height 37
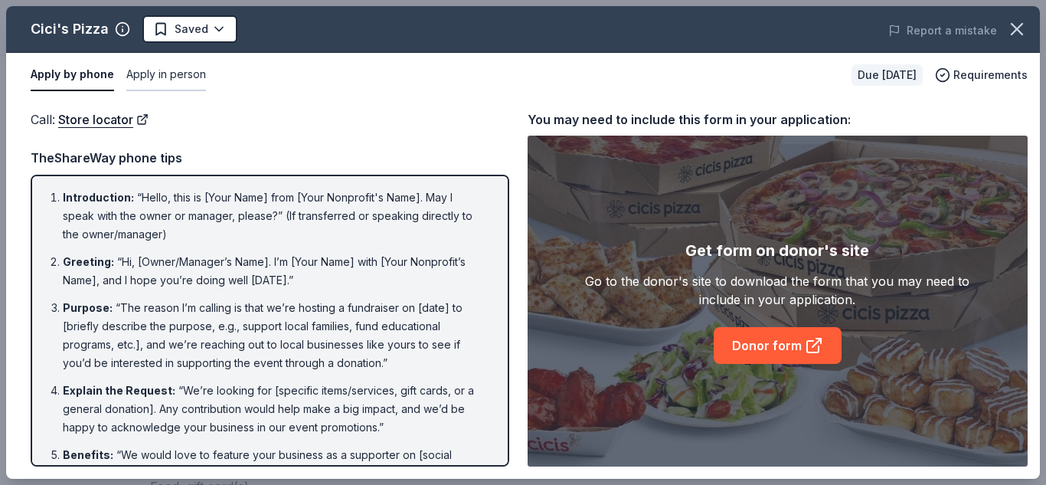
click at [178, 76] on button "Apply in person" at bounding box center [166, 75] width 80 height 32
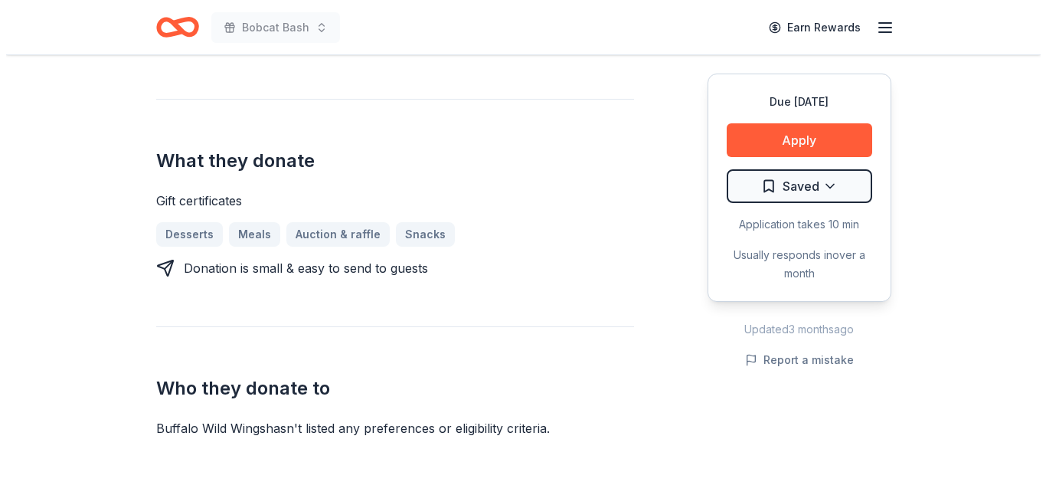
scroll to position [555, 0]
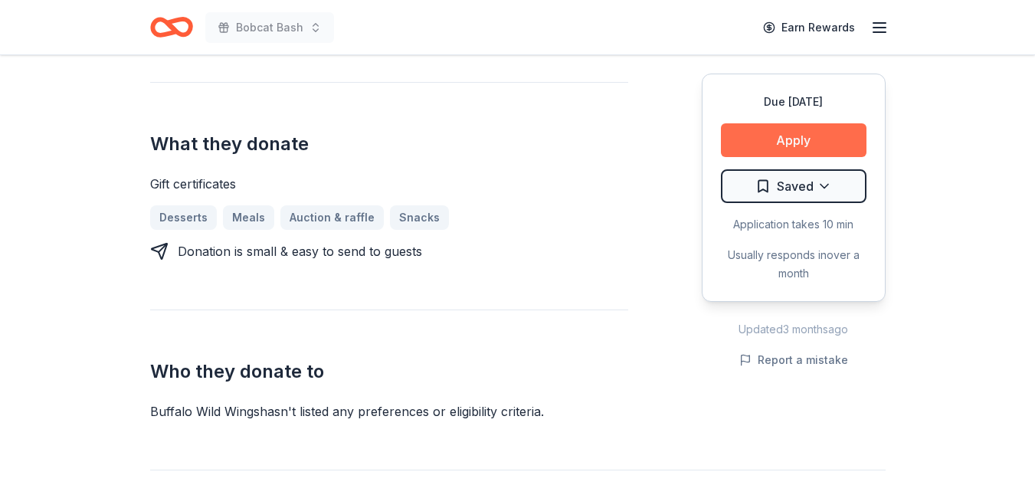
click at [787, 133] on button "Apply" at bounding box center [794, 140] width 146 height 34
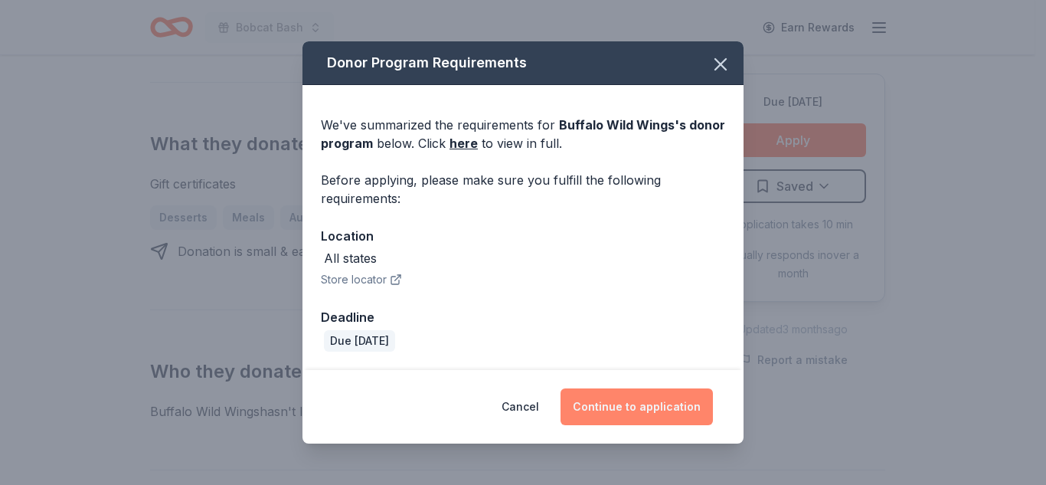
click at [629, 404] on button "Continue to application" at bounding box center [637, 406] width 152 height 37
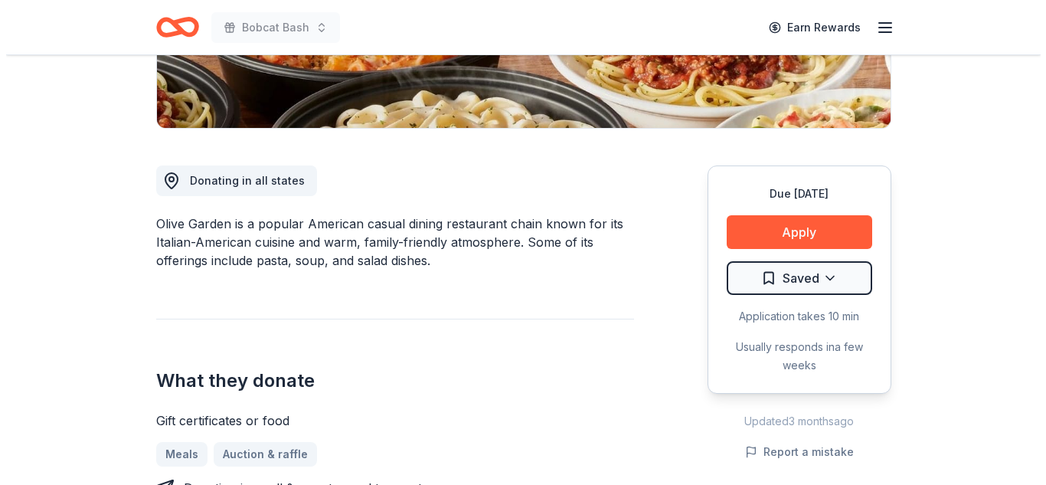
scroll to position [345, 0]
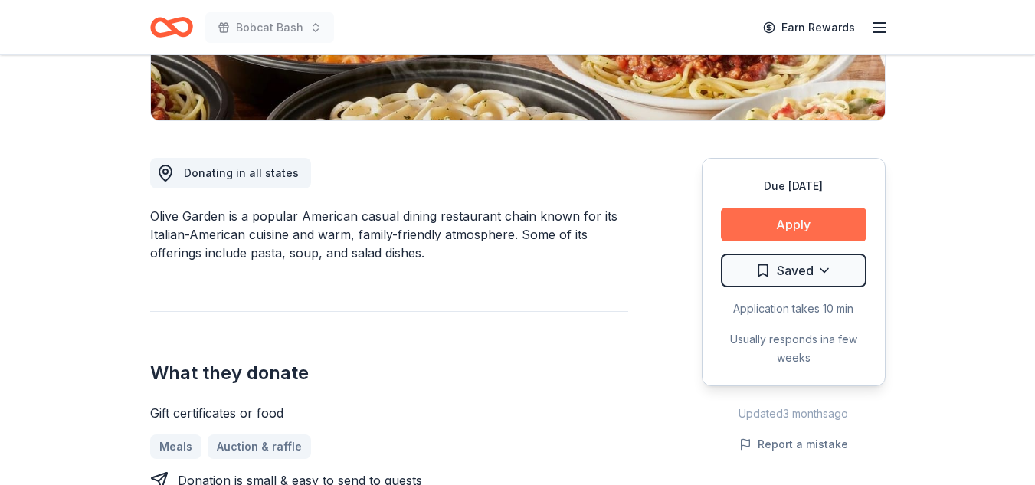
click at [817, 234] on button "Apply" at bounding box center [794, 225] width 146 height 34
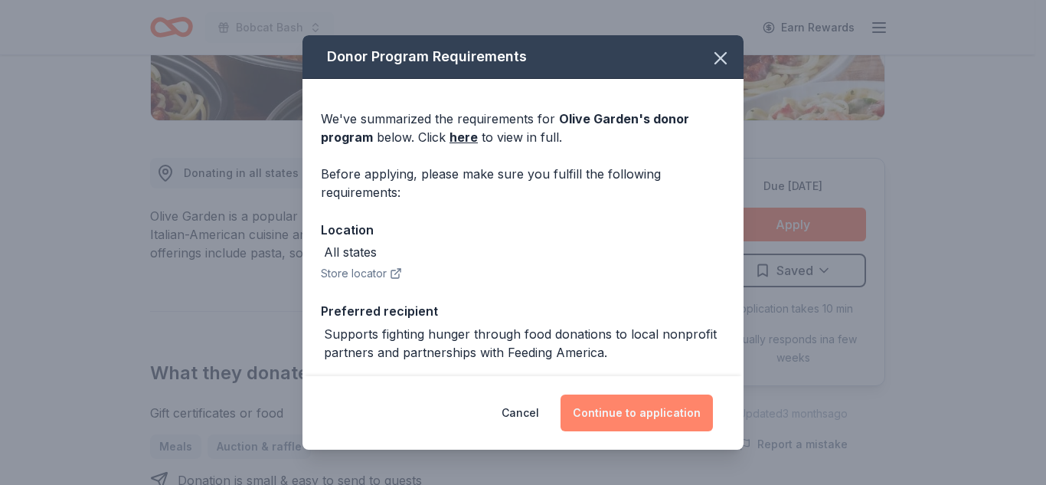
click at [670, 429] on button "Continue to application" at bounding box center [637, 412] width 152 height 37
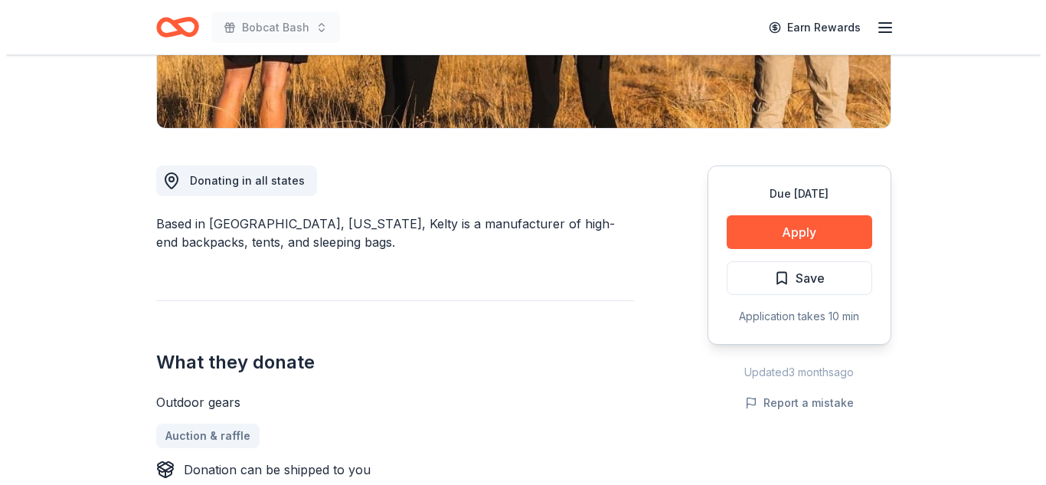
scroll to position [352, 0]
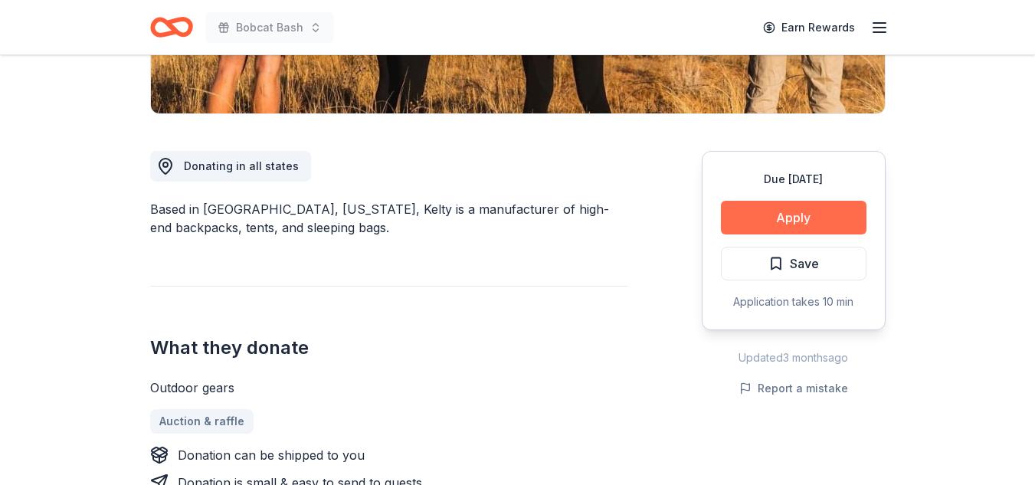
click at [823, 218] on button "Apply" at bounding box center [794, 218] width 146 height 34
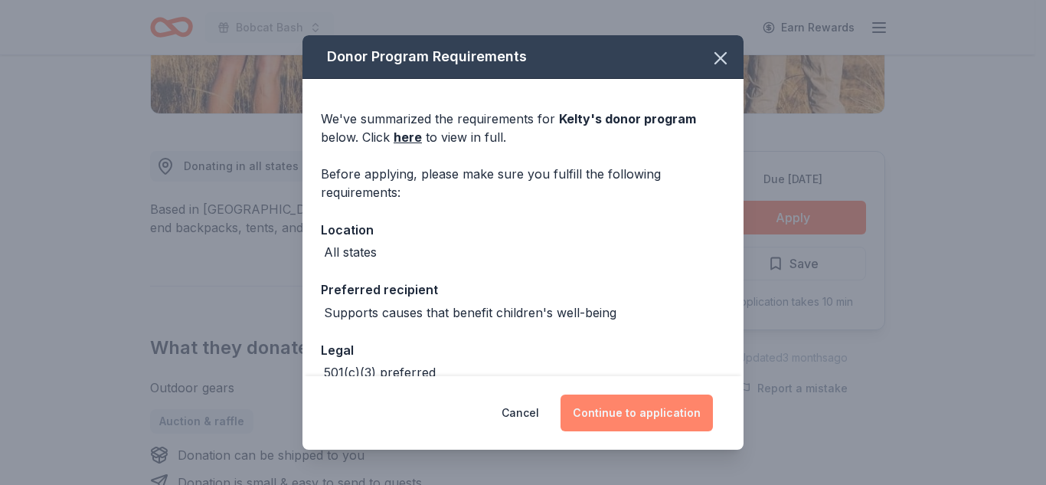
click at [630, 424] on button "Continue to application" at bounding box center [637, 412] width 152 height 37
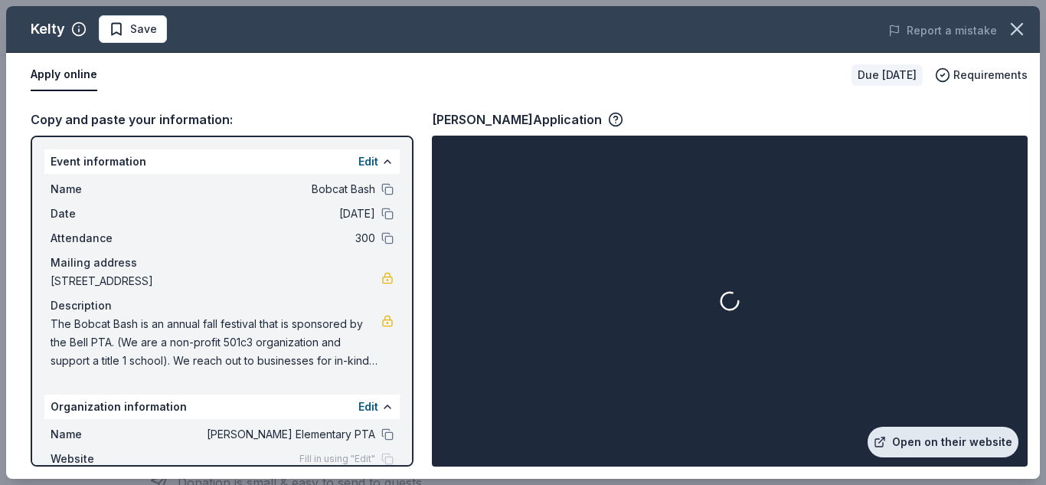
click at [917, 438] on link "Open on their website" at bounding box center [943, 442] width 151 height 31
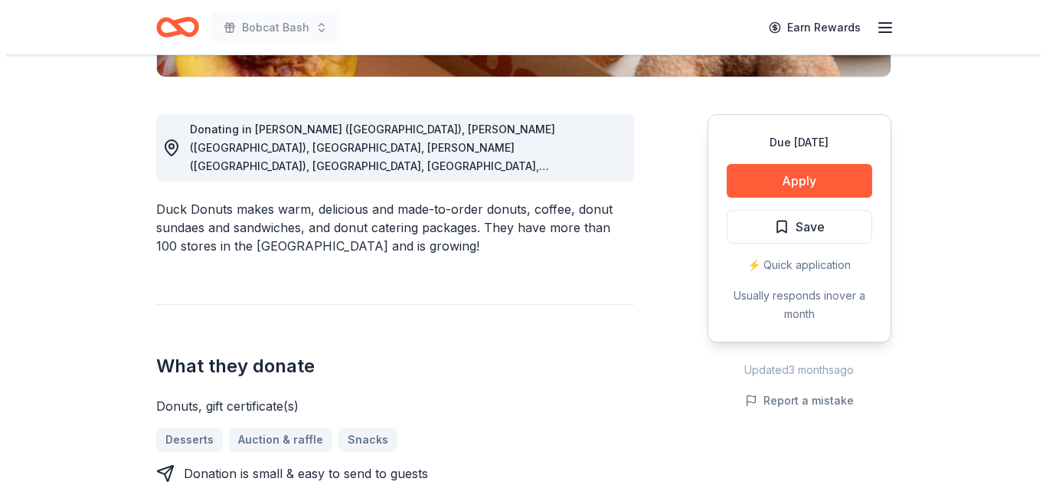
scroll to position [392, 0]
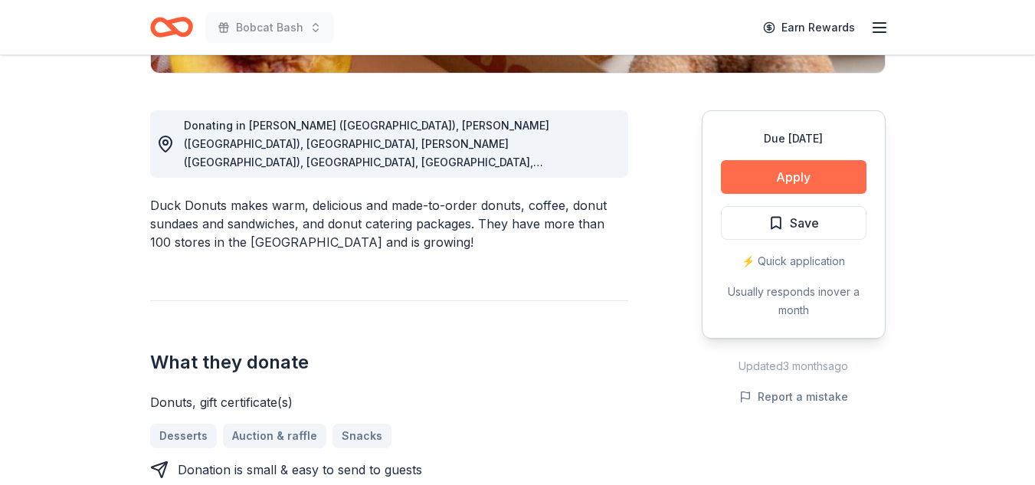
click at [834, 175] on button "Apply" at bounding box center [794, 177] width 146 height 34
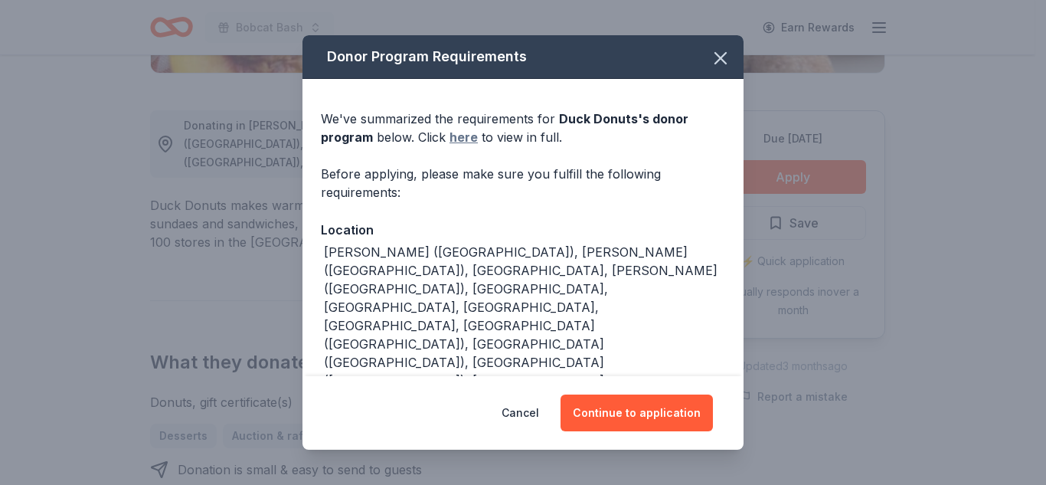
click at [465, 130] on link "here" at bounding box center [464, 137] width 28 height 18
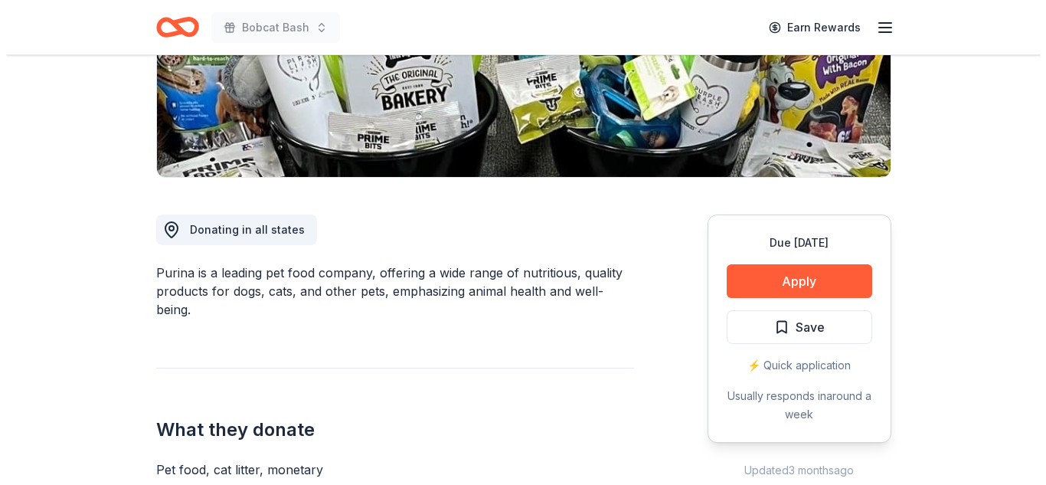
scroll to position [291, 0]
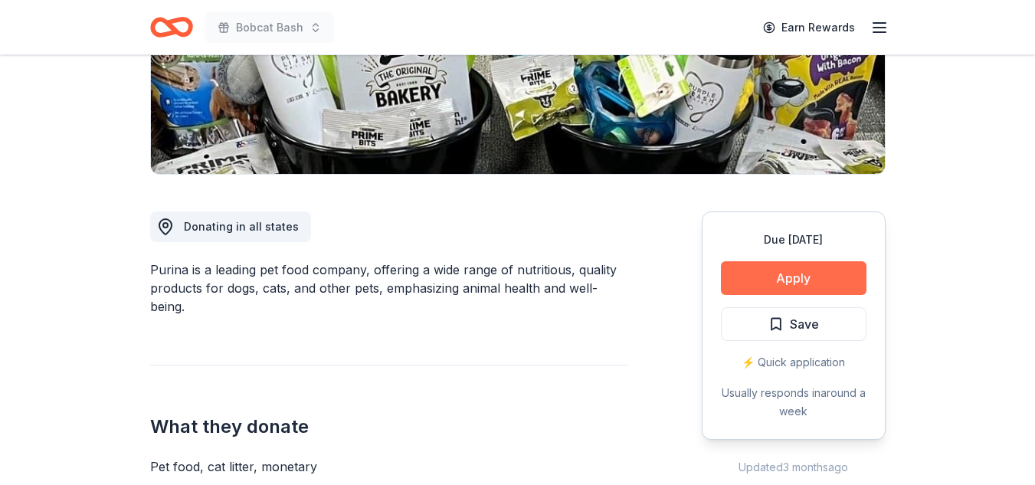
click at [830, 275] on button "Apply" at bounding box center [794, 278] width 146 height 34
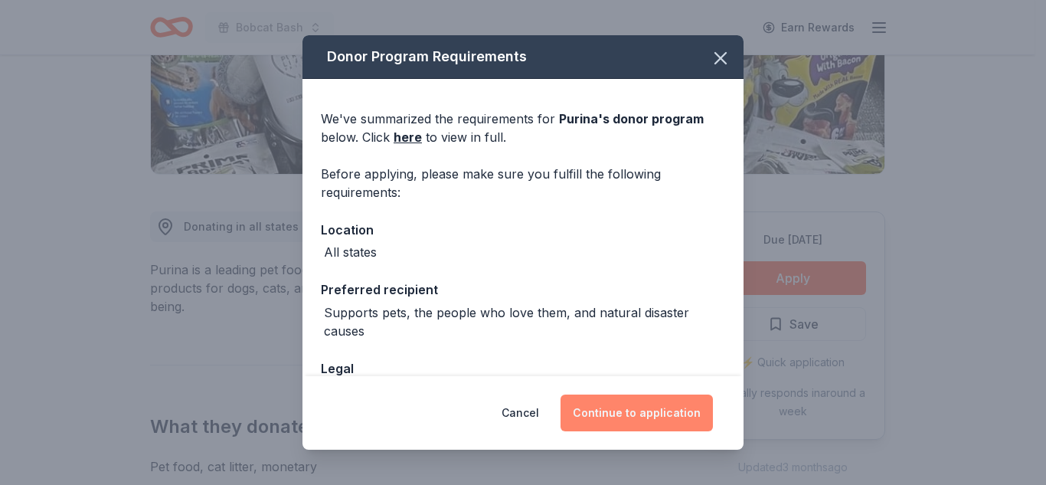
click at [652, 413] on button "Continue to application" at bounding box center [637, 412] width 152 height 37
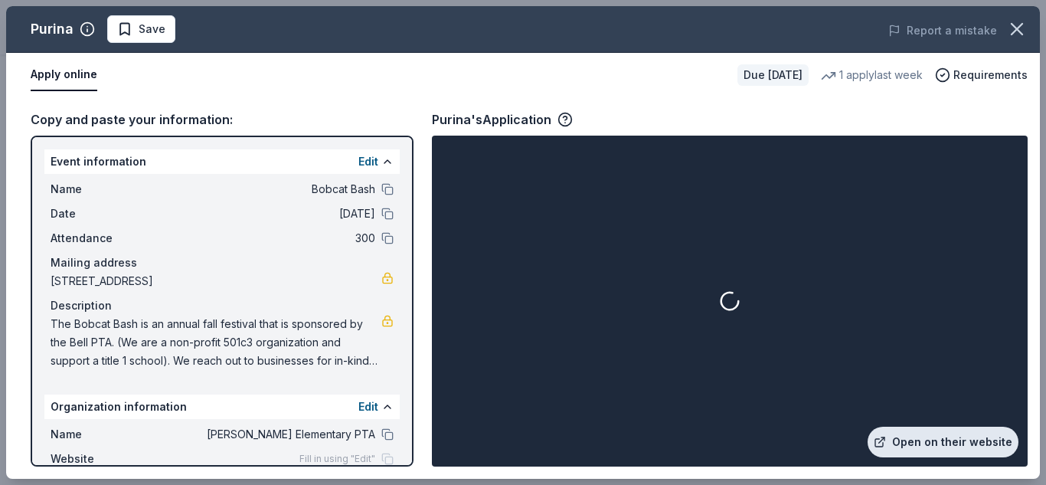
click at [922, 443] on link "Open on their website" at bounding box center [943, 442] width 151 height 31
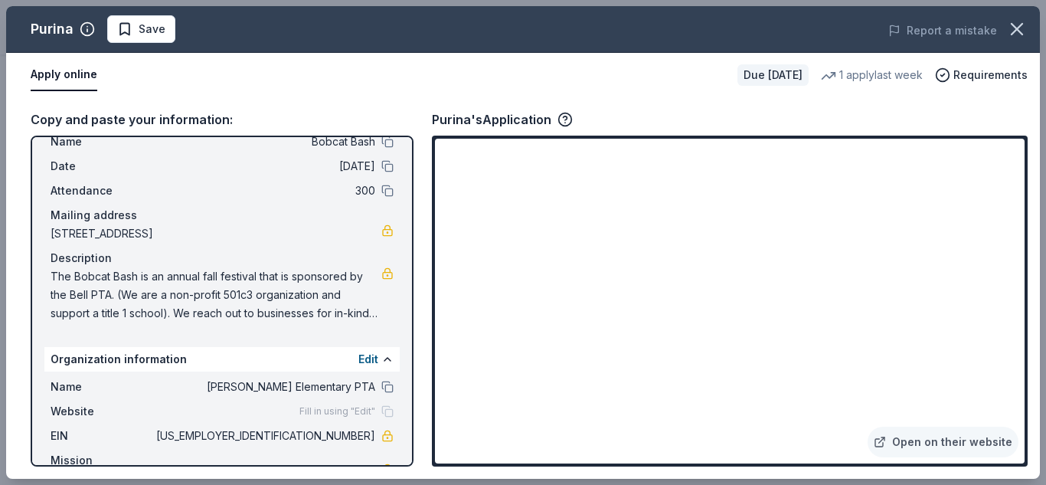
scroll to position [0, 0]
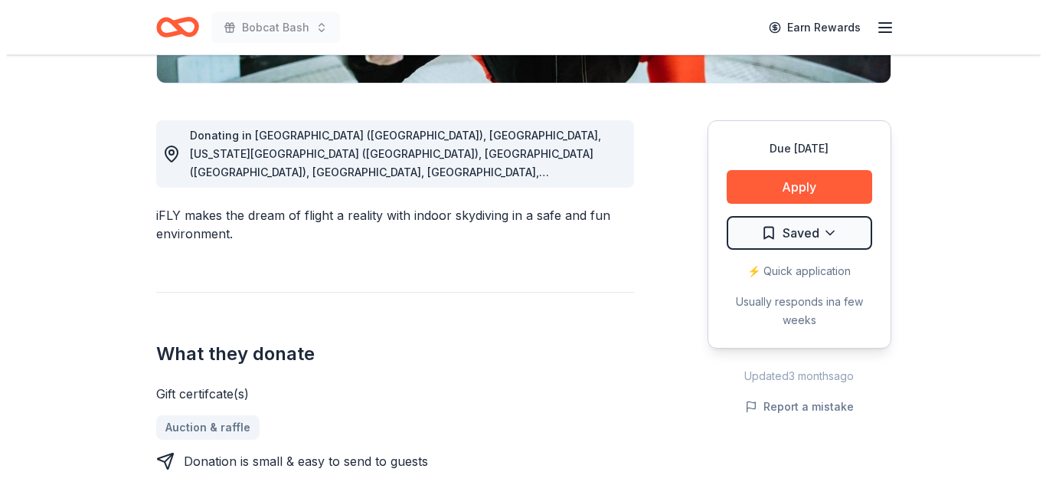
scroll to position [388, 0]
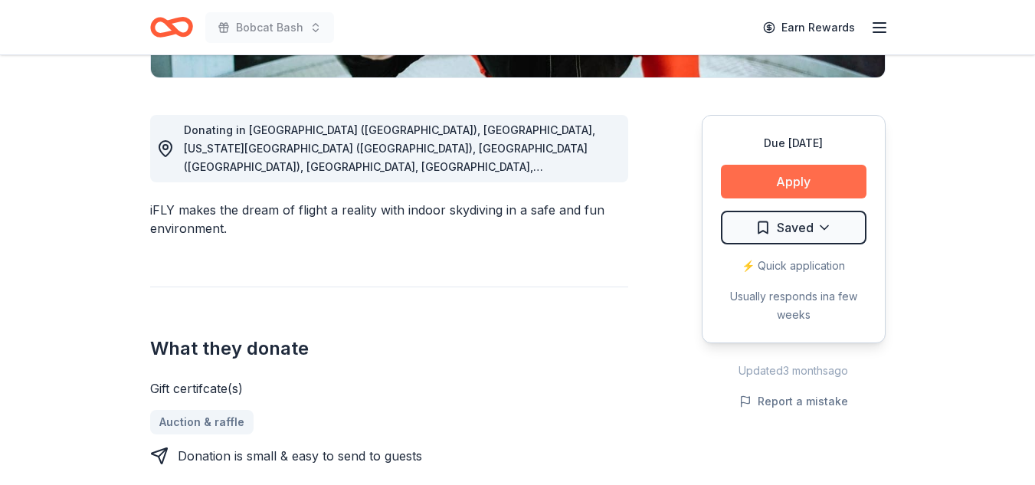
click at [777, 195] on button "Apply" at bounding box center [794, 182] width 146 height 34
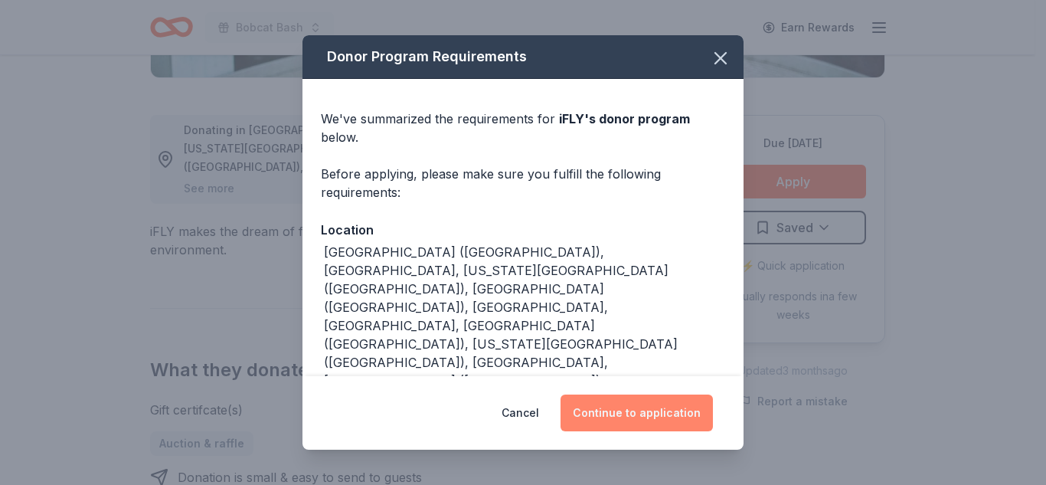
click at [656, 423] on button "Continue to application" at bounding box center [637, 412] width 152 height 37
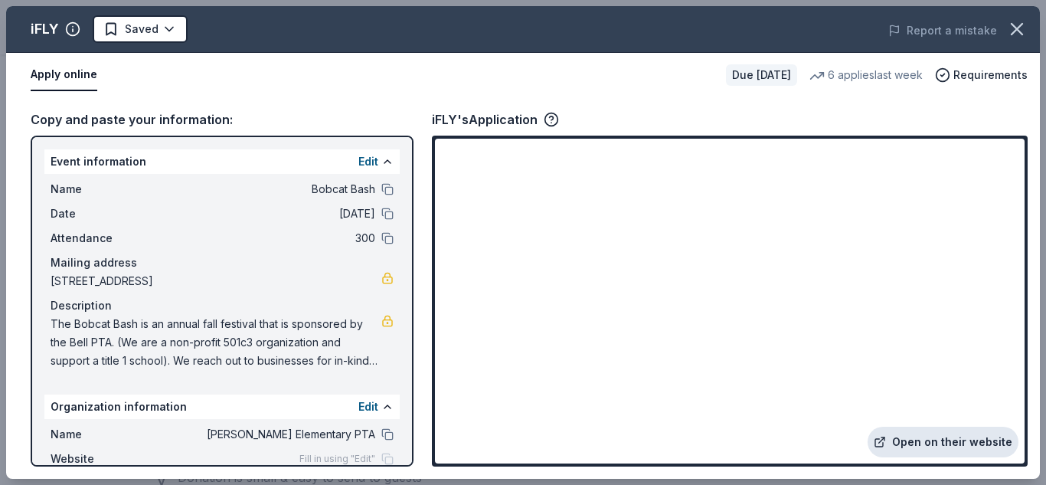
click at [897, 437] on link "Open on their website" at bounding box center [943, 442] width 151 height 31
